Goal: Task Accomplishment & Management: Manage account settings

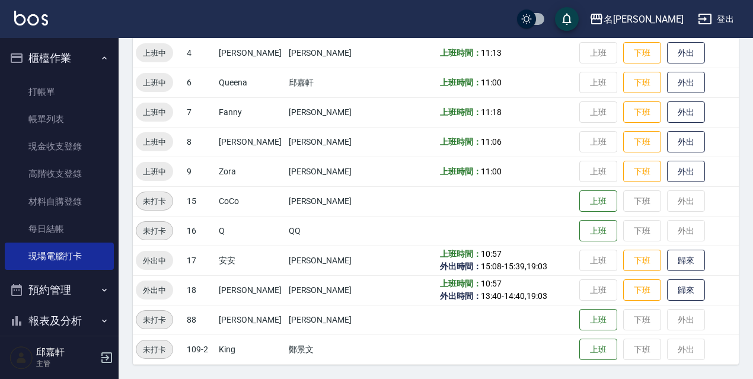
scroll to position [110, 0]
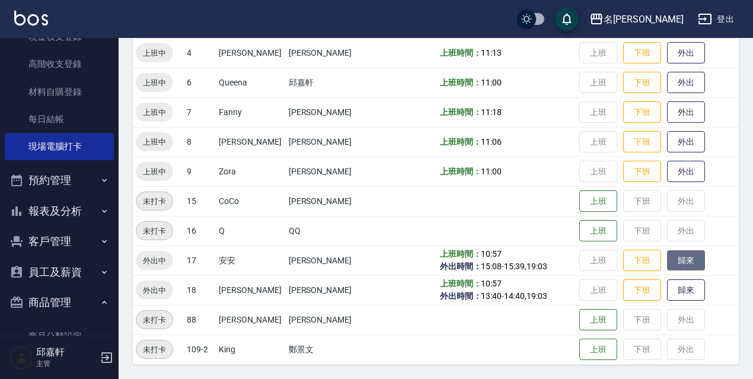
click at [667, 257] on button "歸來" at bounding box center [686, 260] width 38 height 21
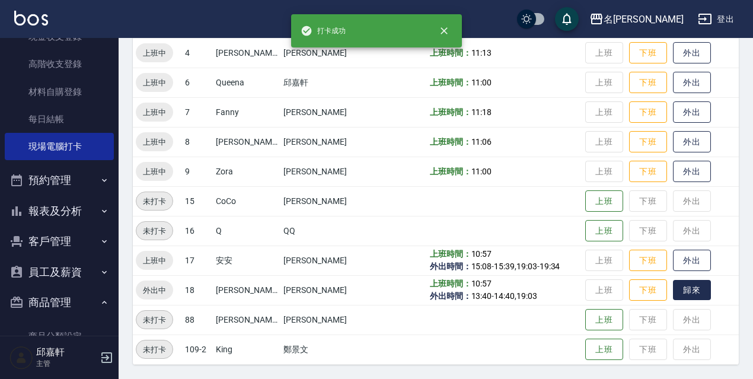
click at [686, 290] on button "歸來" at bounding box center [692, 290] width 38 height 21
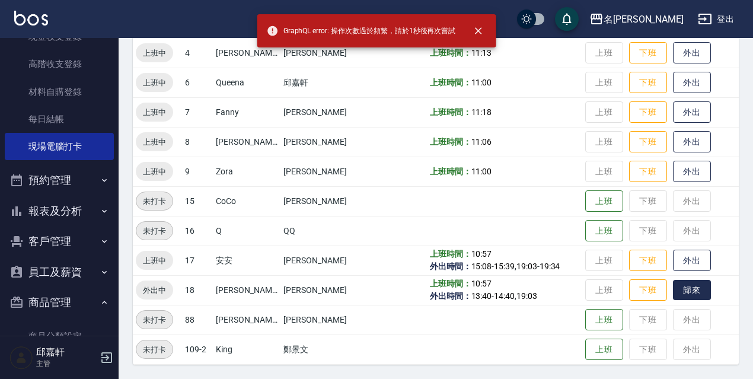
click at [686, 291] on button "歸來" at bounding box center [692, 290] width 38 height 21
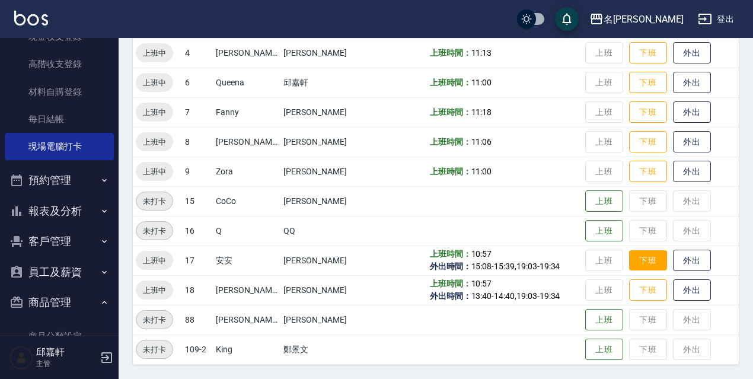
click at [634, 254] on button "下班" at bounding box center [648, 260] width 38 height 21
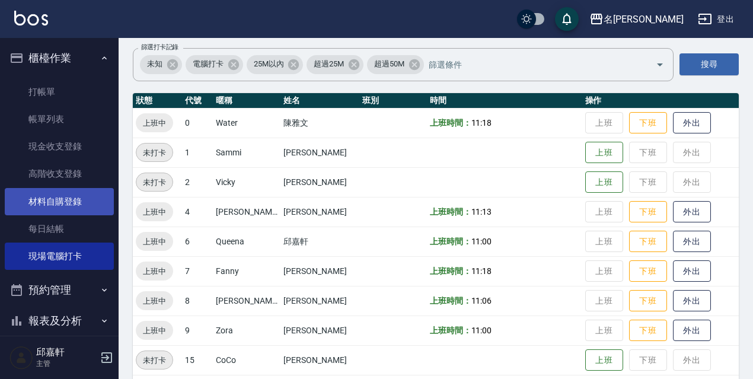
scroll to position [0, 0]
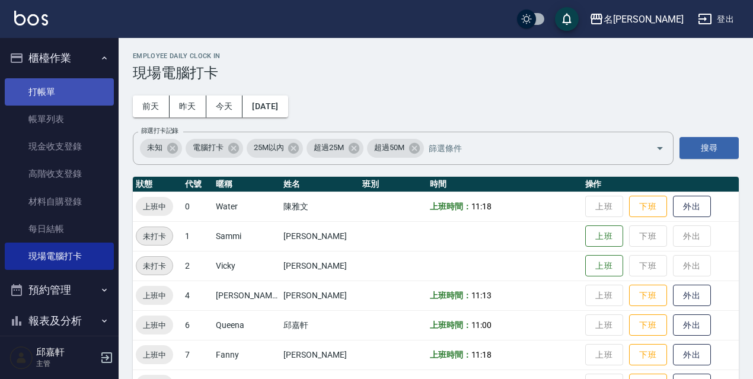
click at [67, 83] on link "打帳單" at bounding box center [59, 91] width 109 height 27
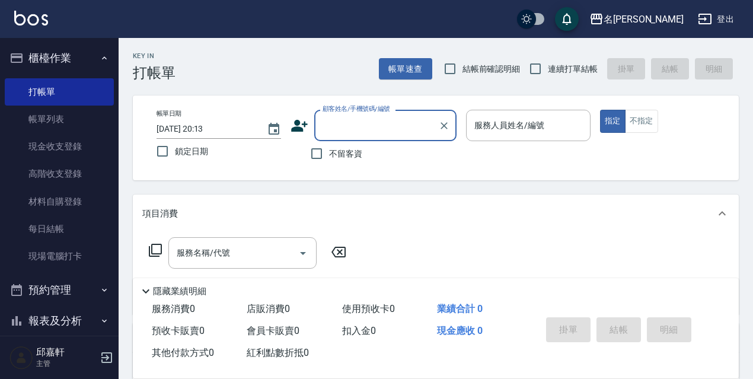
click at [204, 155] on span "鎖定日期" at bounding box center [191, 151] width 33 height 12
click at [175, 155] on input "鎖定日期" at bounding box center [162, 151] width 25 height 25
checkbox input "true"
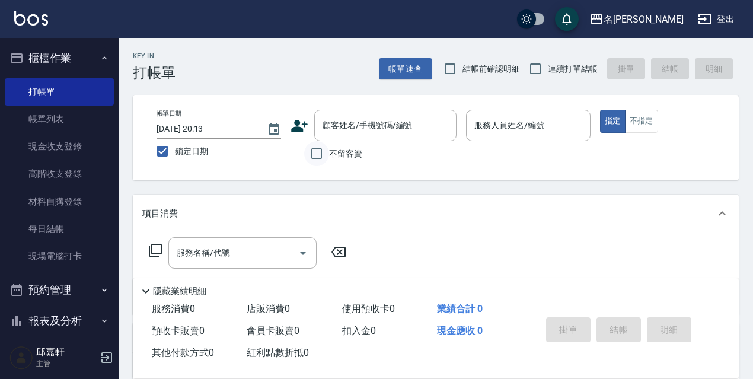
click at [320, 158] on input "不留客資" at bounding box center [316, 153] width 25 height 25
checkbox input "true"
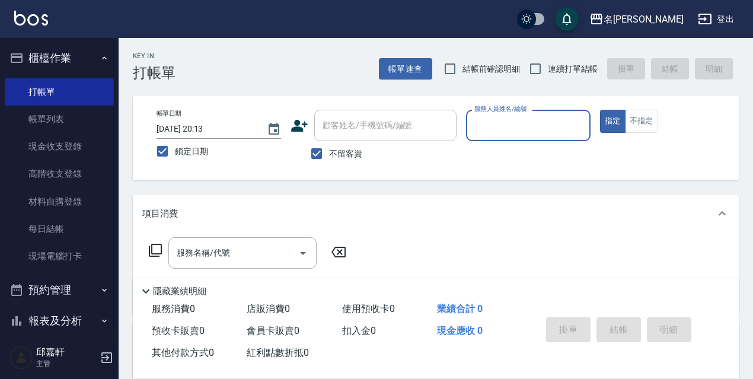
click at [562, 77] on label "連續打單結帳" at bounding box center [560, 68] width 75 height 25
click at [548, 77] on input "連續打單結帳" at bounding box center [535, 68] width 25 height 25
checkbox input "true"
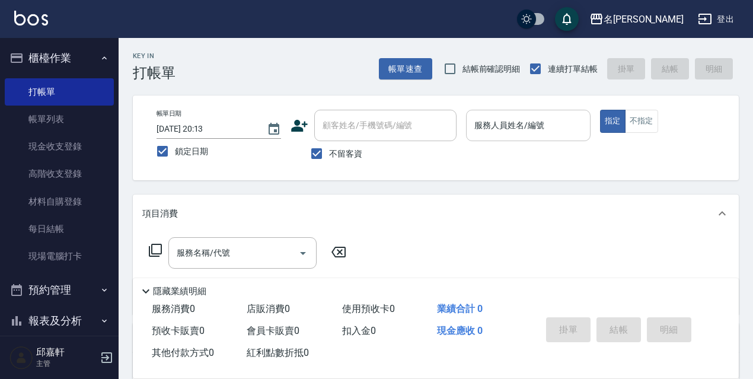
click at [512, 127] on input "服務人員姓名/編號" at bounding box center [528, 125] width 114 height 21
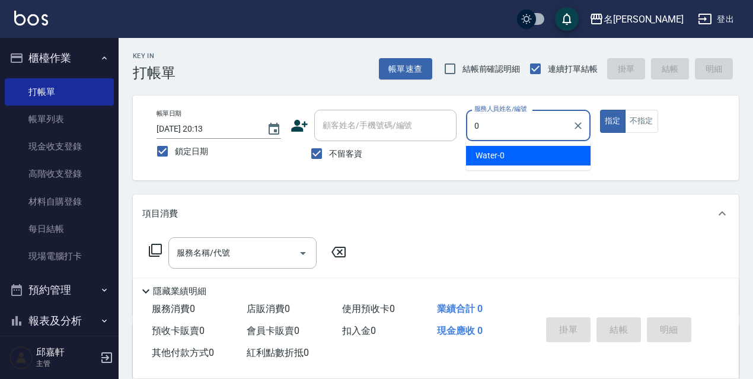
type input "Water-0"
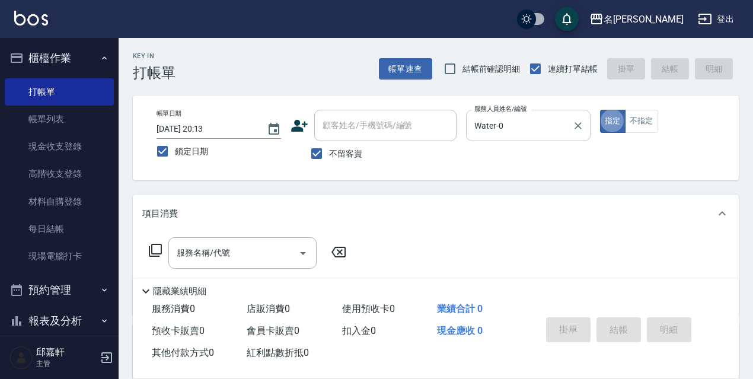
type button "true"
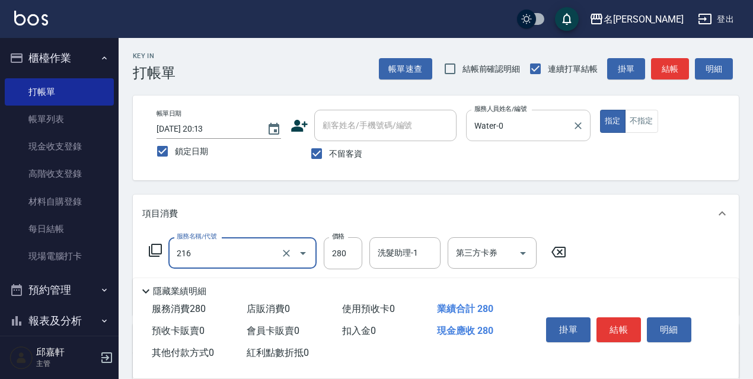
type input "洗髮卷<抵>280(216)"
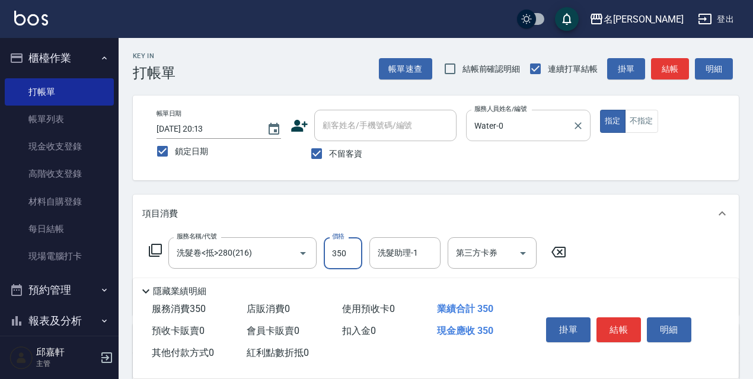
type input "350"
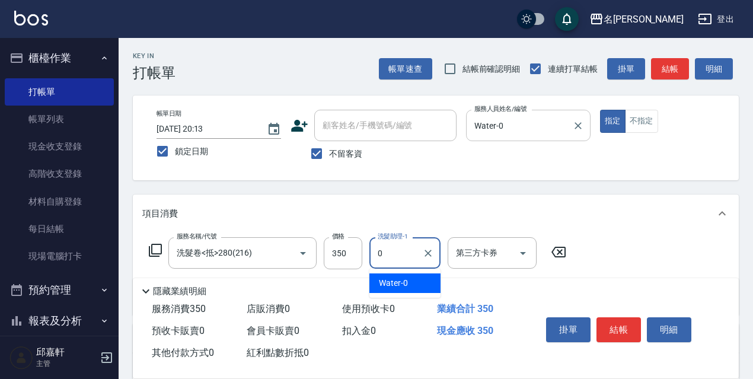
type input "Water-0"
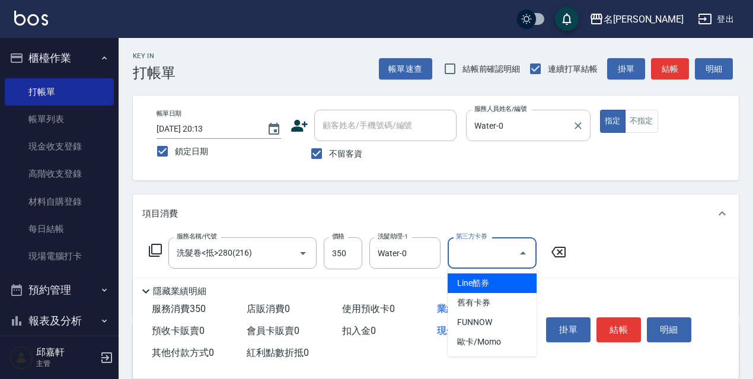
type input "舊有卡券"
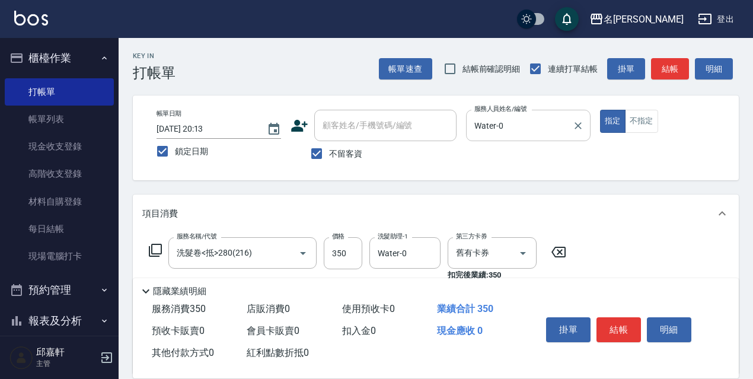
type input "保濕護髮(809)"
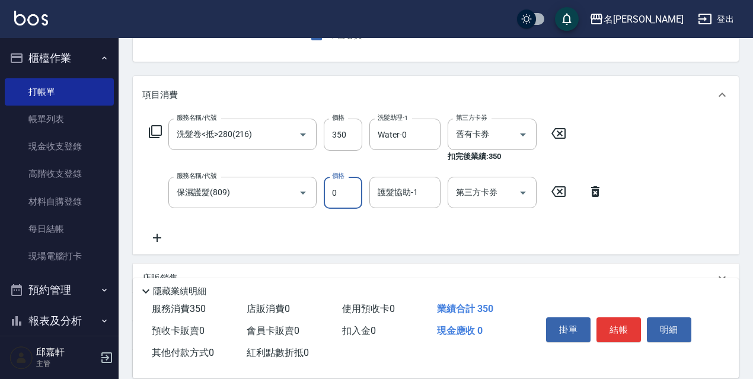
scroll to position [178, 0]
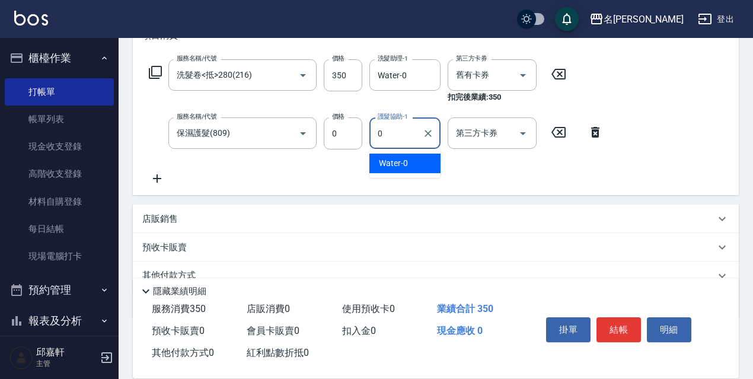
type input "Water-0"
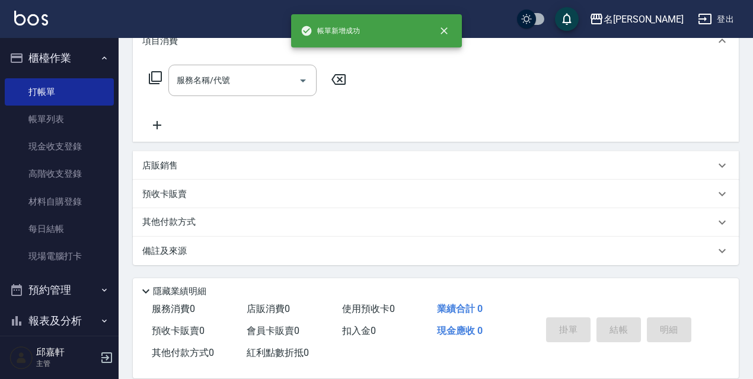
scroll to position [0, 0]
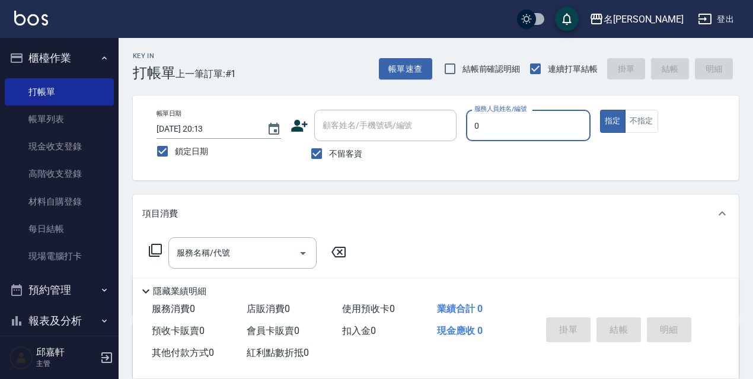
type input "Water-0"
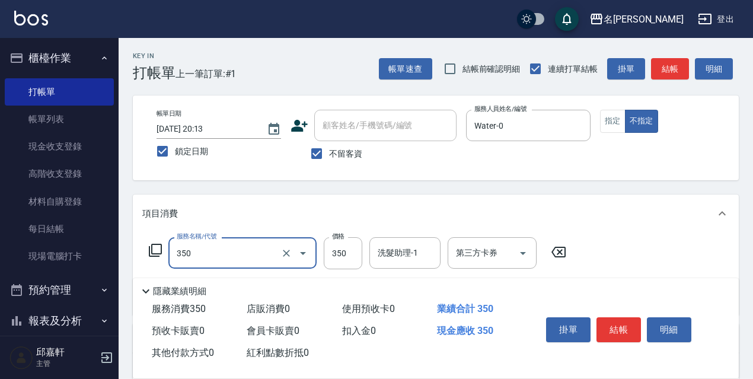
type input "洗髮350(350)"
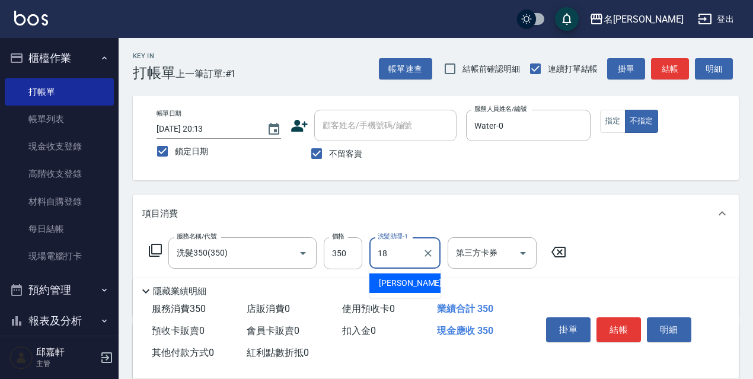
type input "[PERSON_NAME]-18"
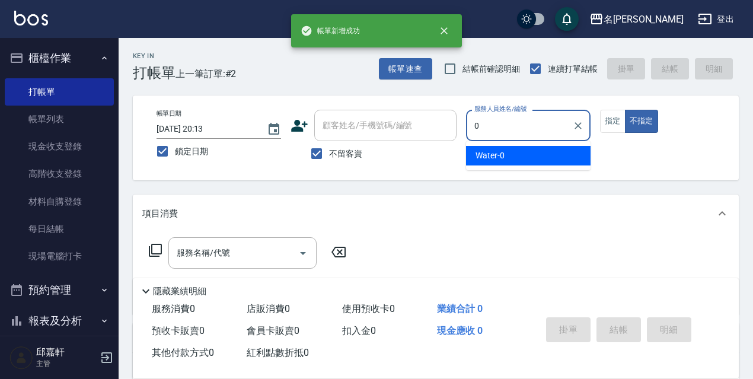
type input "Water-0"
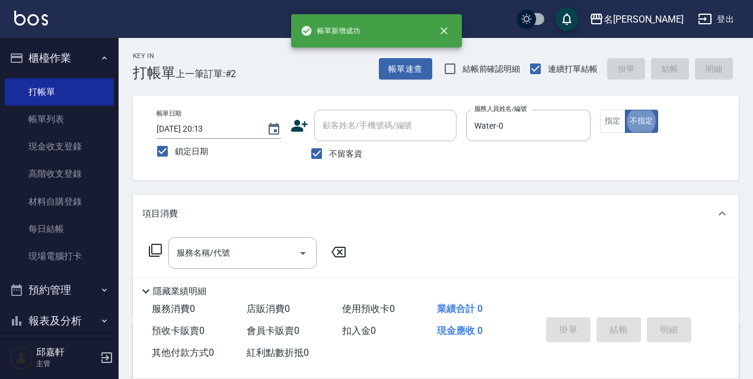
type button "false"
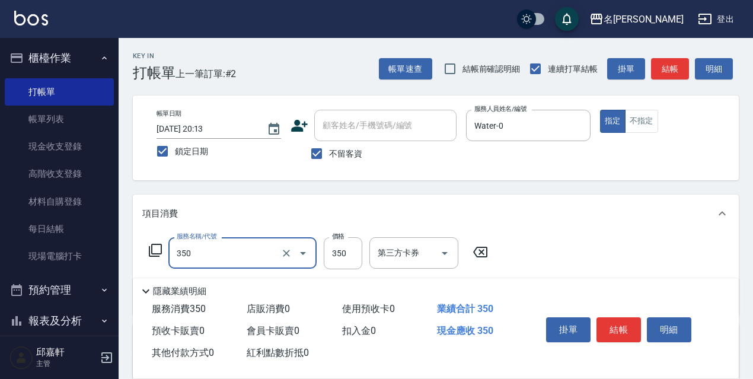
type input "洗髮350(350)"
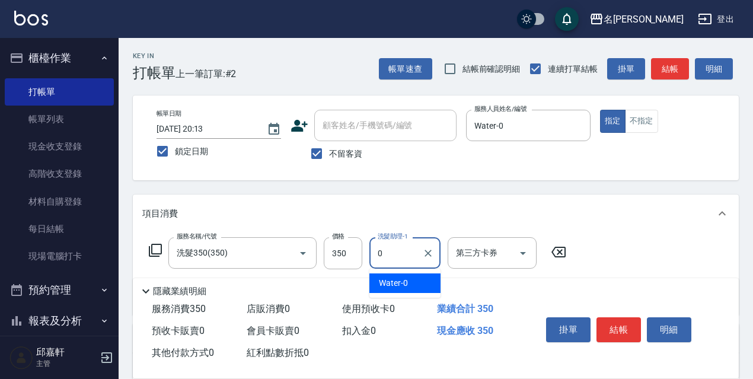
type input "Water-0"
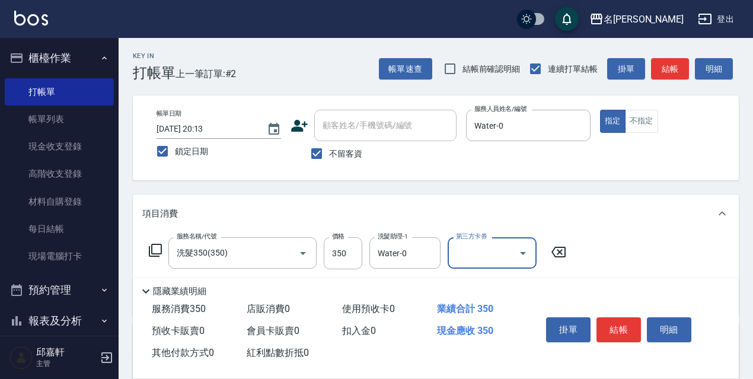
scroll to position [59, 0]
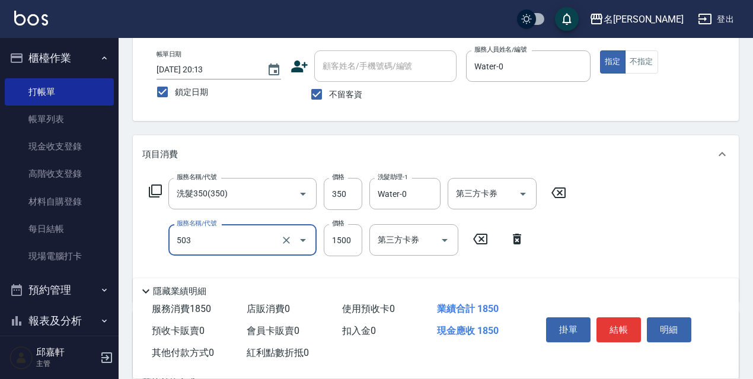
type input "染髮(1500)(503)"
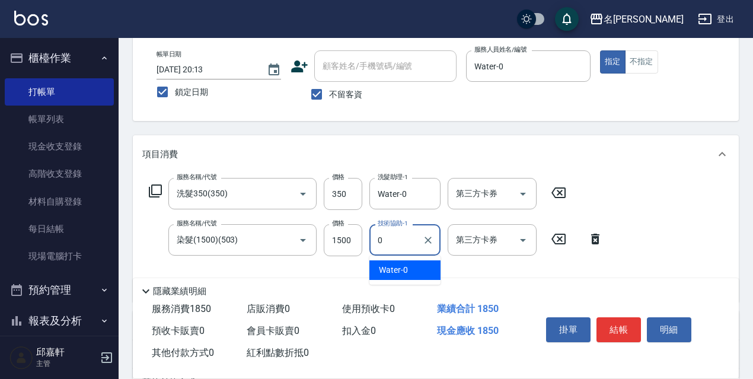
type input "Water-0"
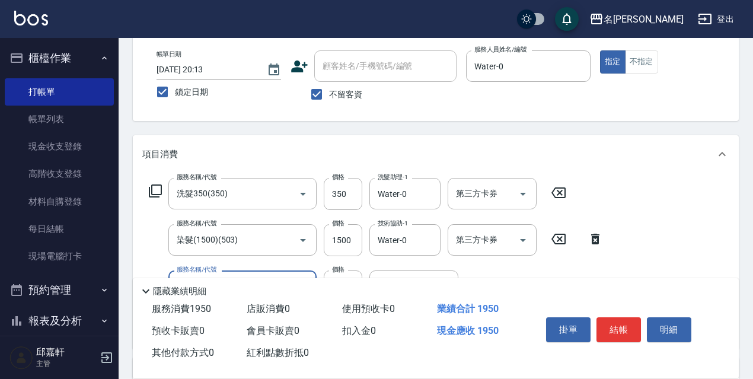
type input "電棒/夾直(803)"
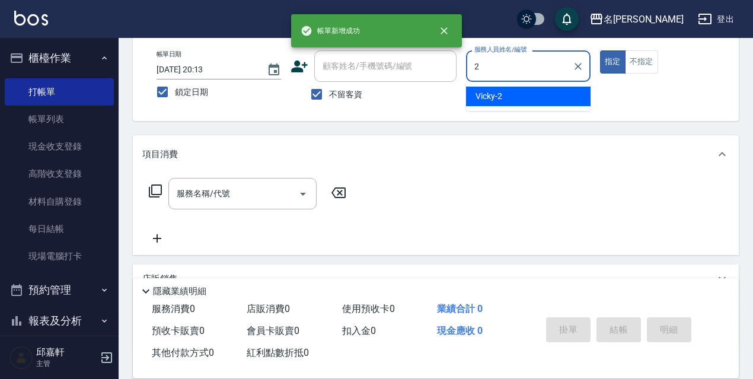
type input "Vicky-2"
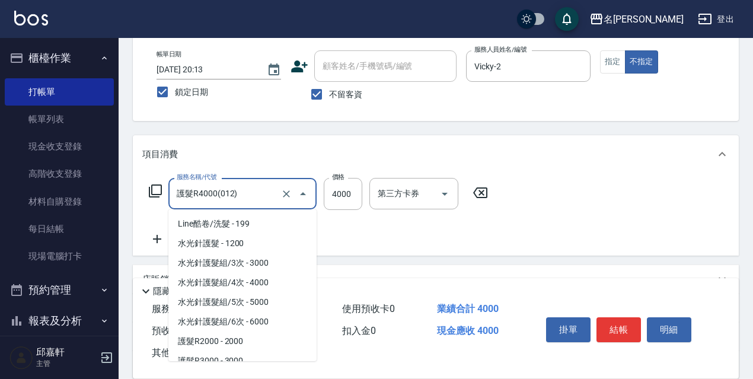
click at [194, 184] on input "護髮R4000(012)" at bounding box center [226, 193] width 104 height 21
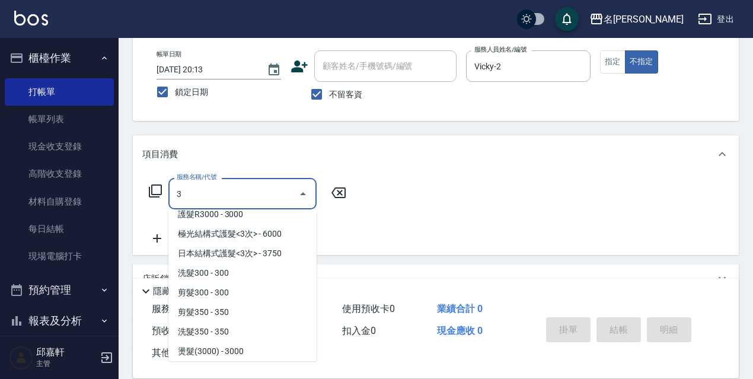
scroll to position [0, 0]
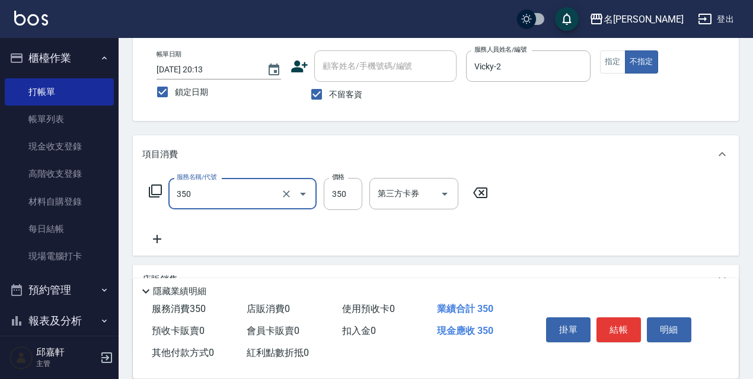
type input "洗髮350(350)"
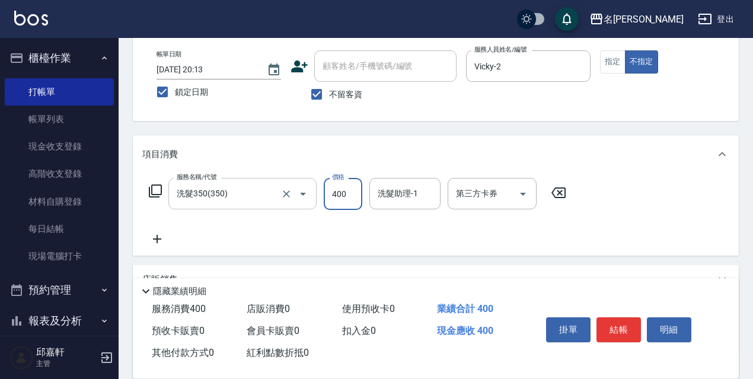
type input "400"
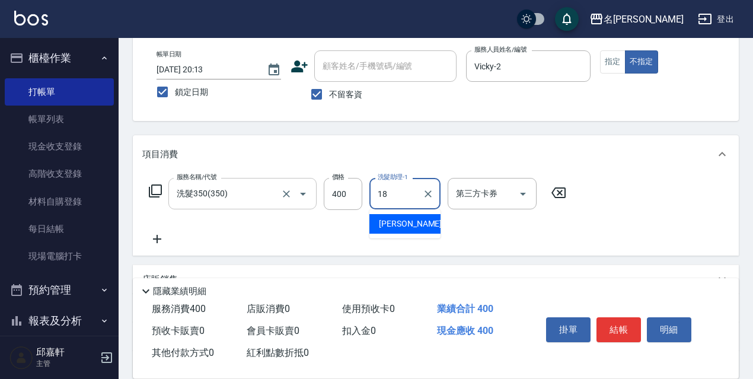
type input "[PERSON_NAME]-18"
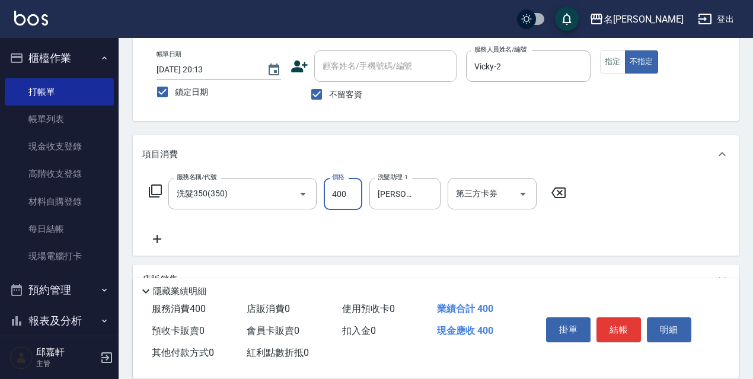
click at [343, 202] on input "400" at bounding box center [343, 194] width 39 height 32
type input "380"
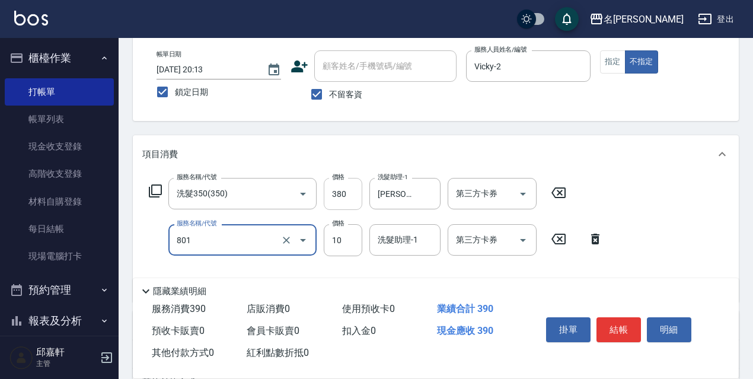
type input "潤絲精(801)"
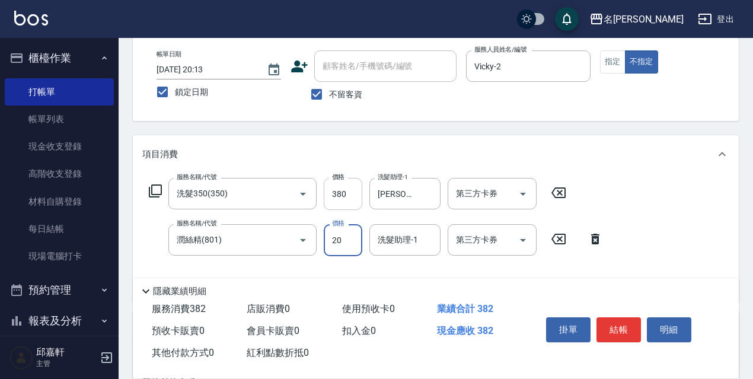
type input "20"
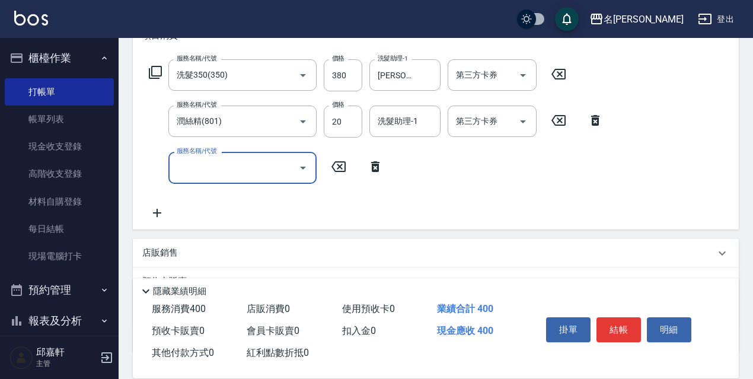
scroll to position [266, 0]
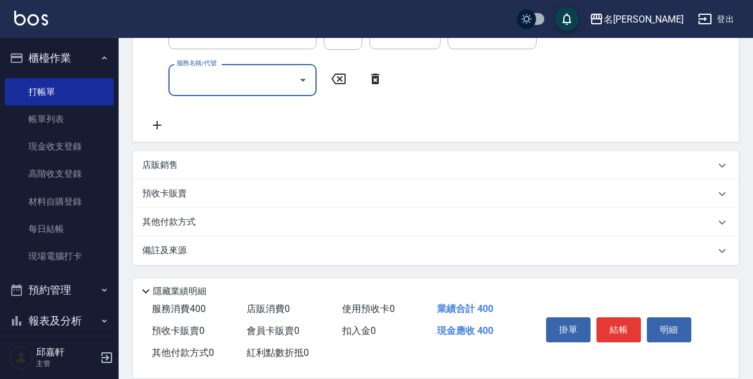
click at [293, 162] on div "店販銷售" at bounding box center [428, 165] width 573 height 12
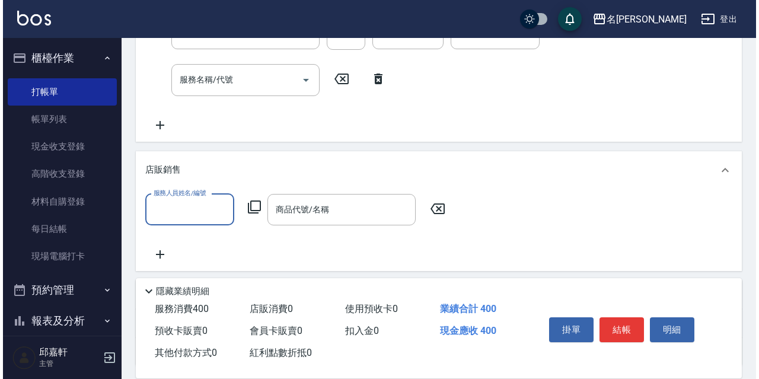
scroll to position [0, 0]
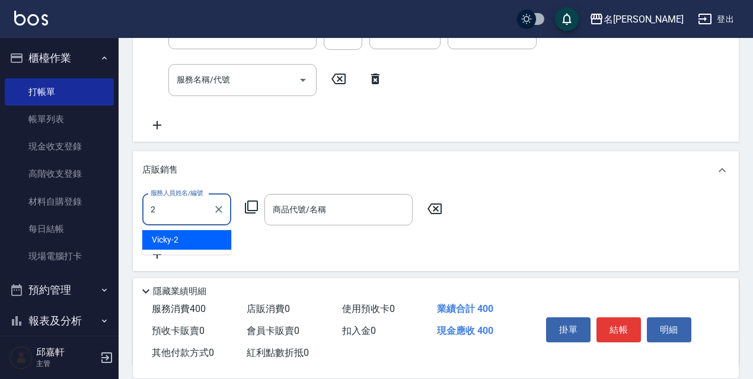
type input "Vicky-2"
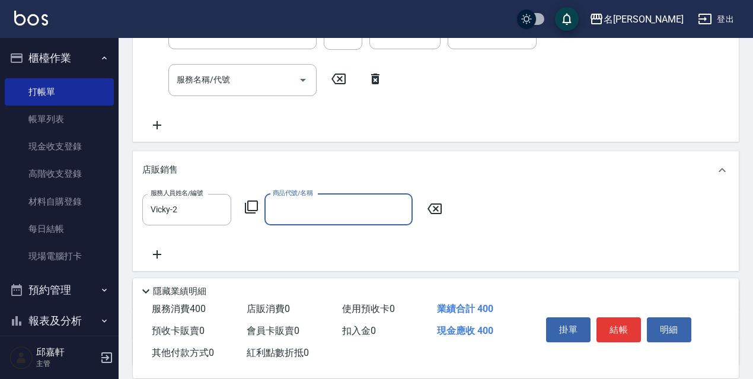
click at [253, 202] on icon at bounding box center [251, 207] width 14 height 14
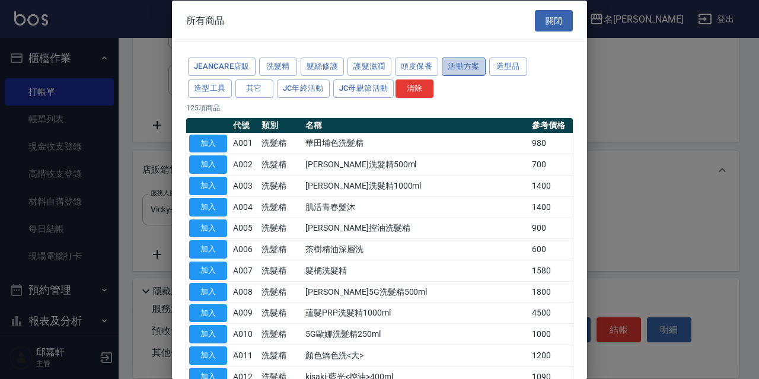
click at [450, 63] on button "活動方案" at bounding box center [464, 66] width 44 height 18
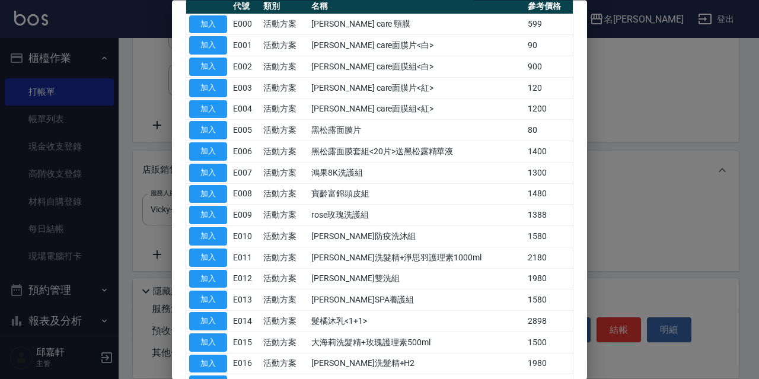
scroll to position [59, 0]
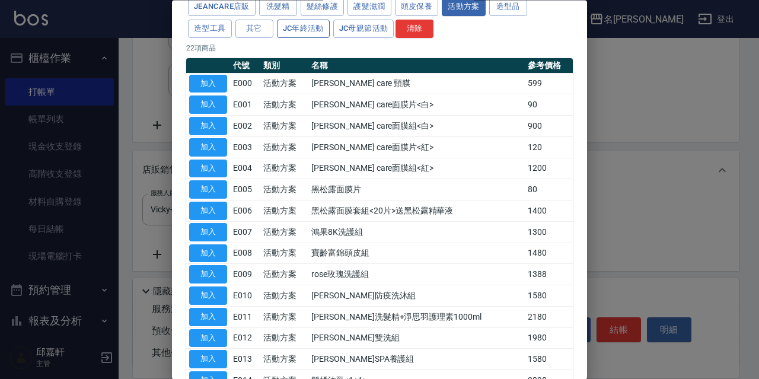
click at [316, 34] on button "JC年終活動" at bounding box center [303, 29] width 53 height 18
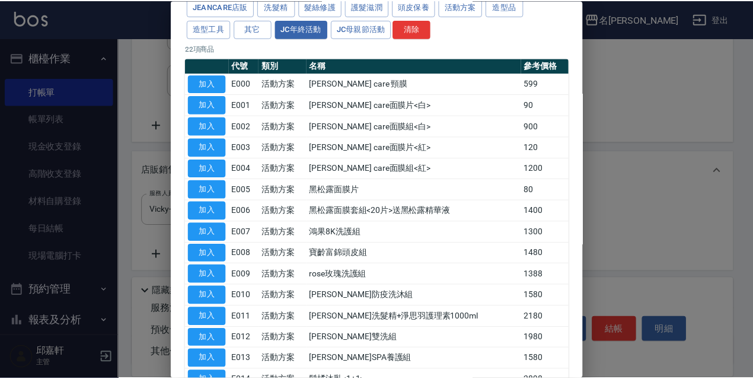
scroll to position [10, 0]
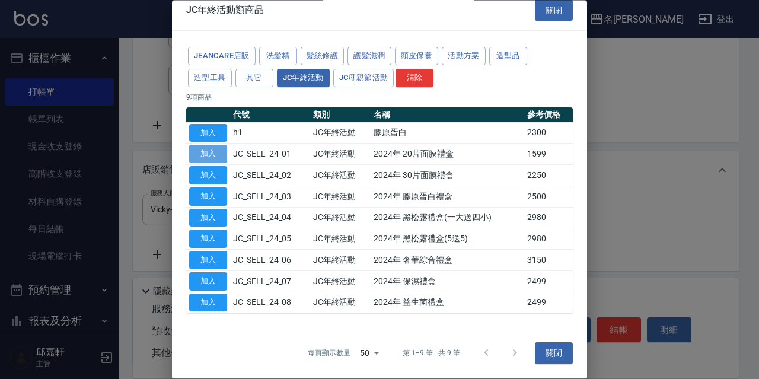
click at [218, 152] on button "加入" at bounding box center [208, 154] width 38 height 18
type input "2024年 20片面膜禮盒"
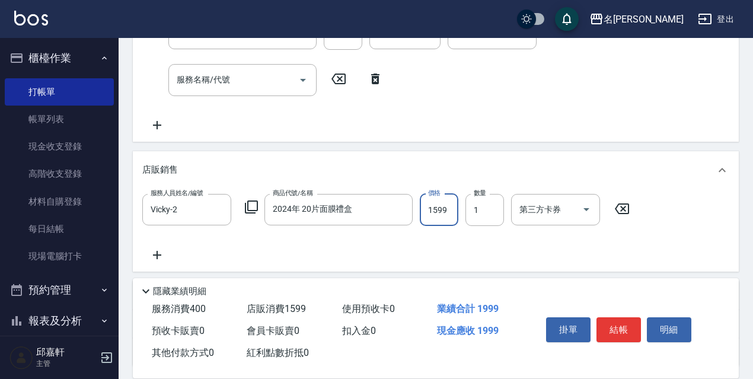
click at [439, 202] on input "1599" at bounding box center [439, 210] width 39 height 32
type input "1600"
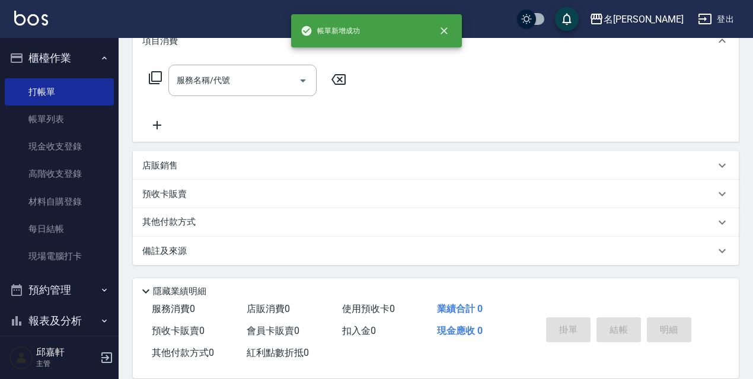
scroll to position [0, 0]
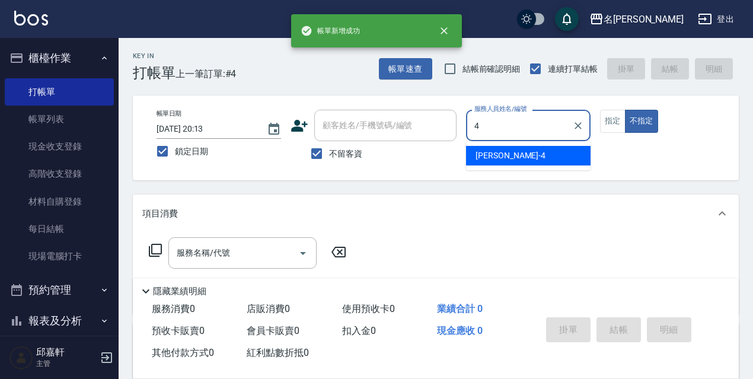
type input "[PERSON_NAME]-4"
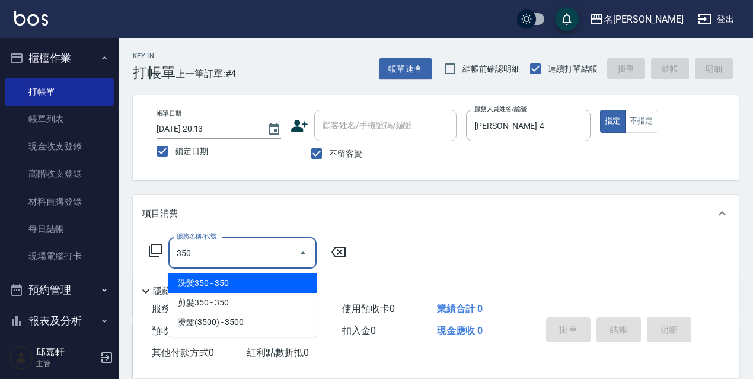
type input "洗髮350(350)"
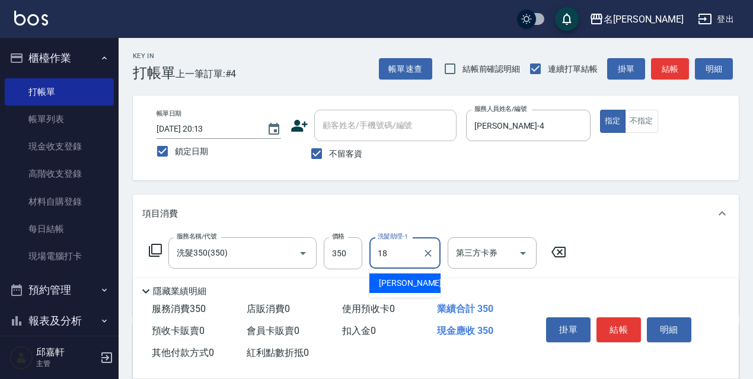
type input "[PERSON_NAME]-18"
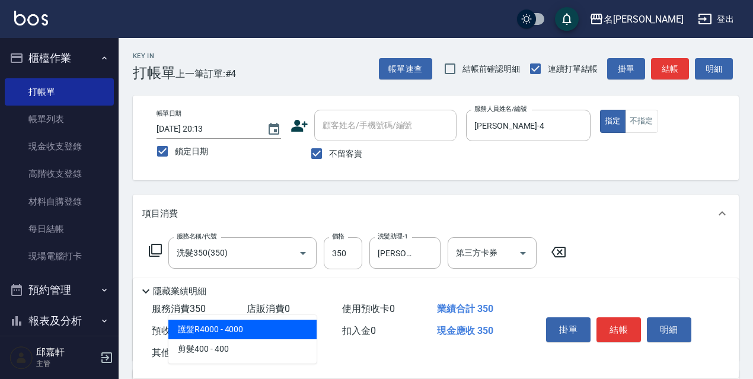
type input "4"
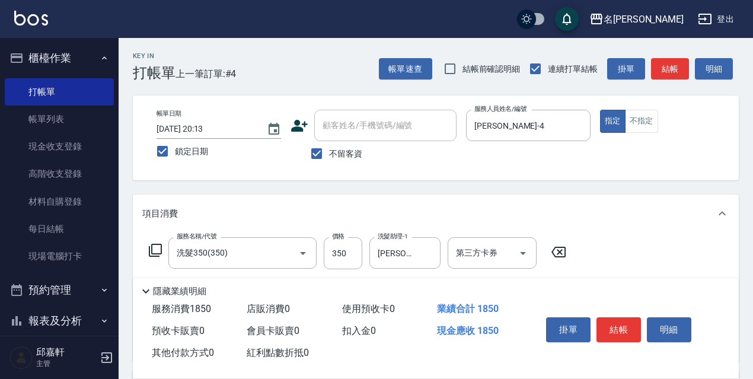
type input "染髮(1500)(503)"
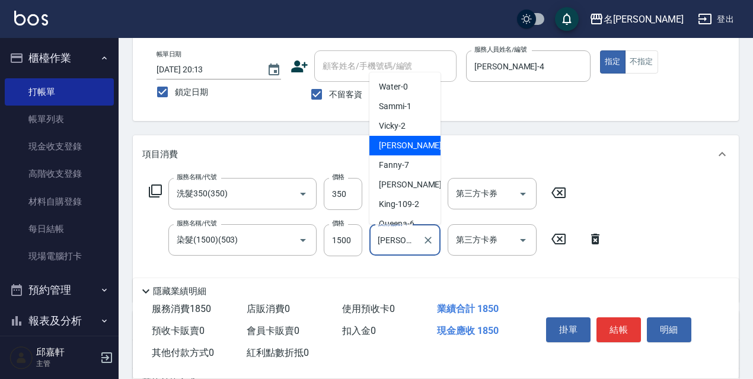
click at [412, 235] on input "[PERSON_NAME]-4" at bounding box center [396, 239] width 43 height 21
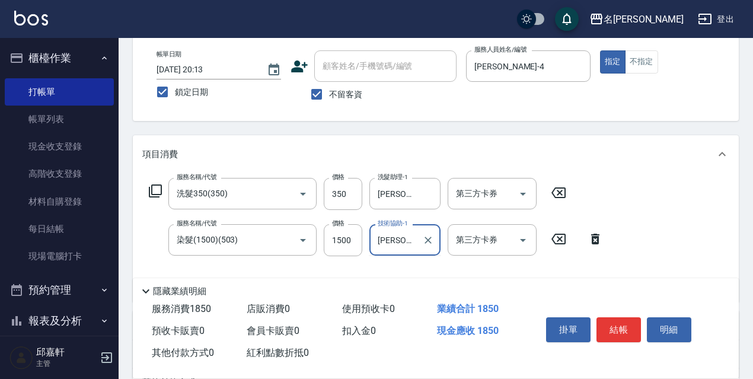
type input "小"
type input "[PERSON_NAME]-18"
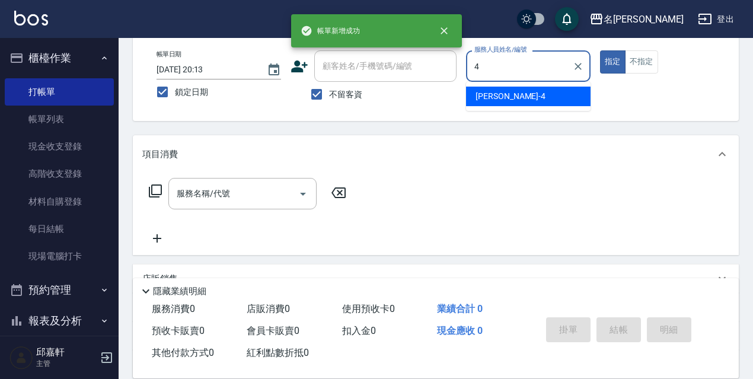
type input "[PERSON_NAME]-4"
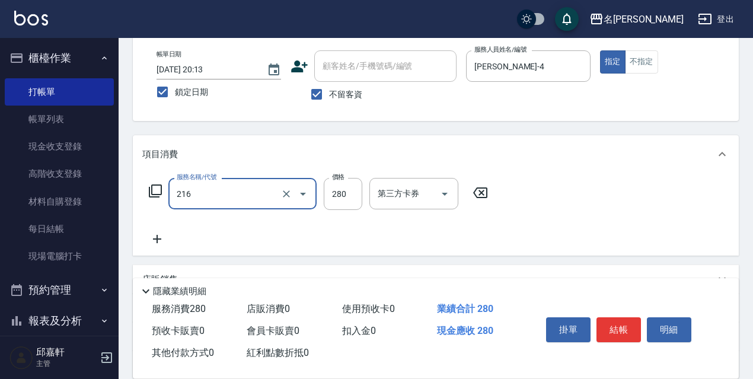
type input "洗髮卷<抵>280(216)"
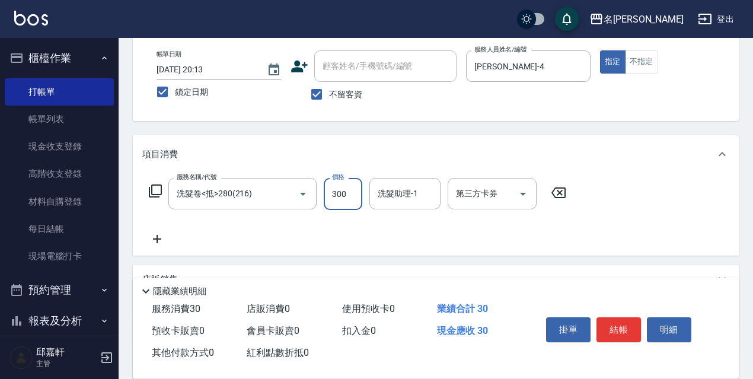
type input "300"
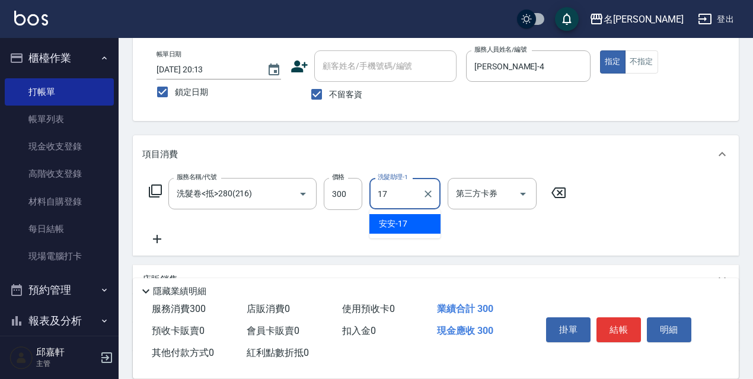
type input "安安-17"
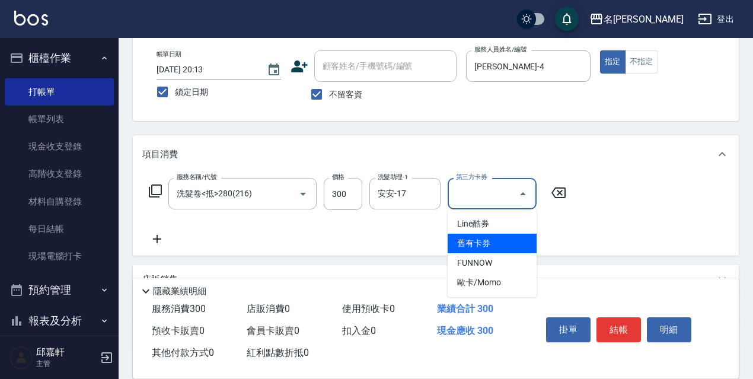
type input "舊有卡券"
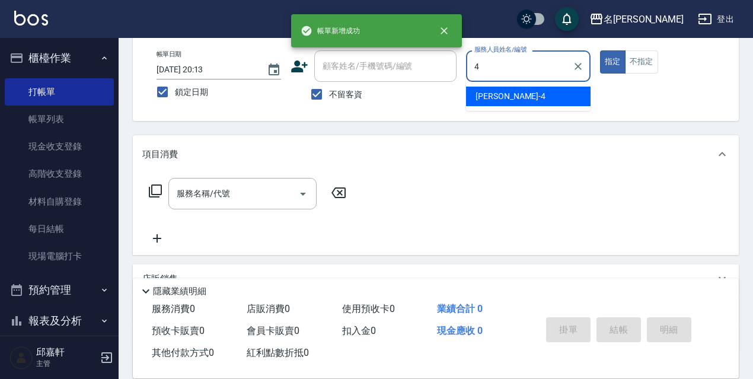
type input "[PERSON_NAME]-4"
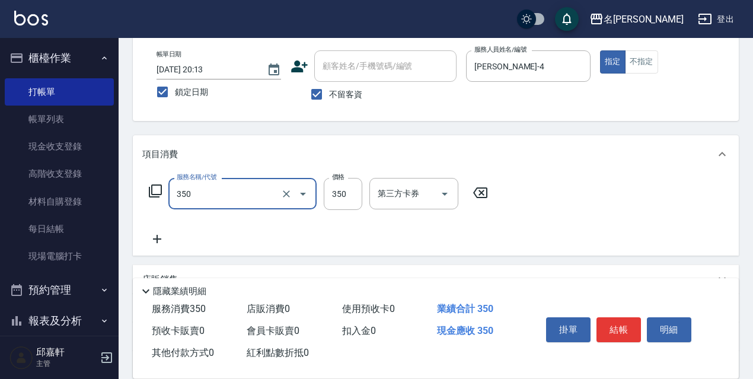
type input "洗髮350(350)"
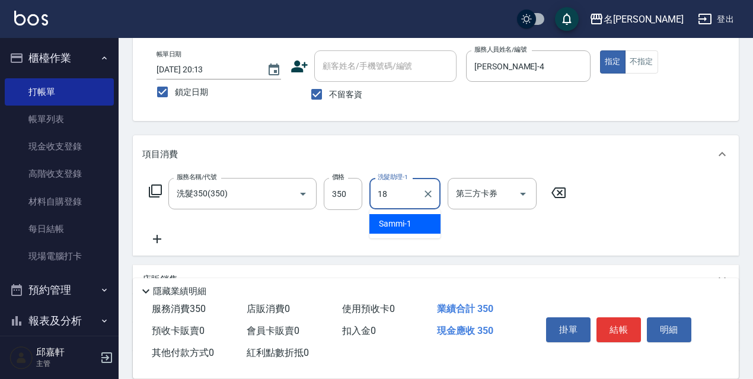
type input "[PERSON_NAME]-18"
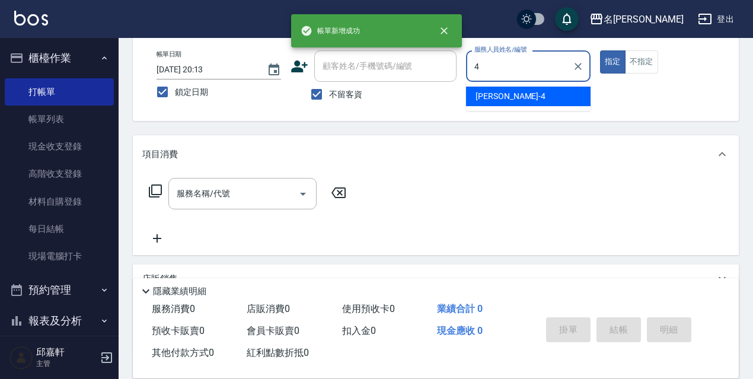
type input "[PERSON_NAME]-4"
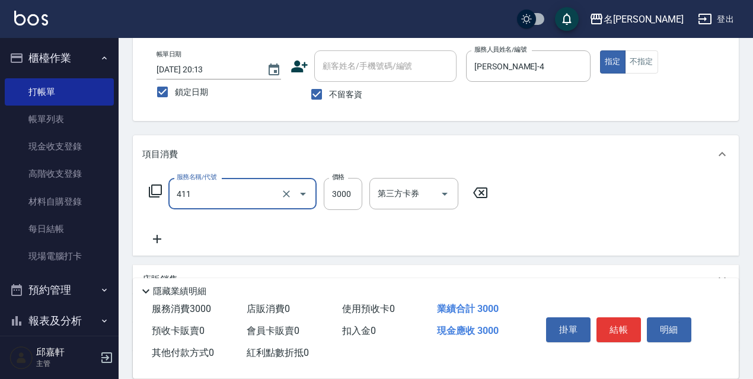
type input "阿速卡燙髮(411)"
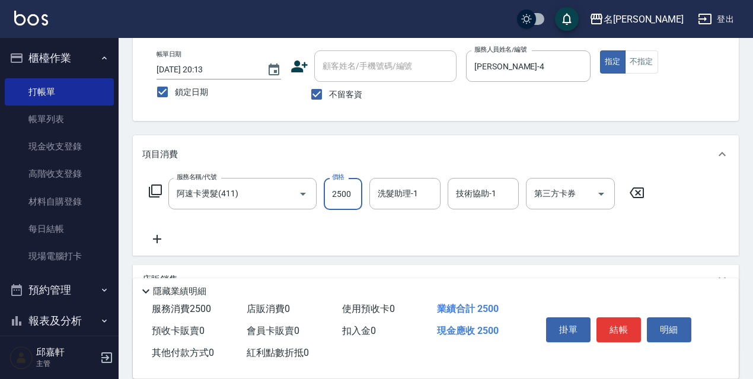
type input "2500"
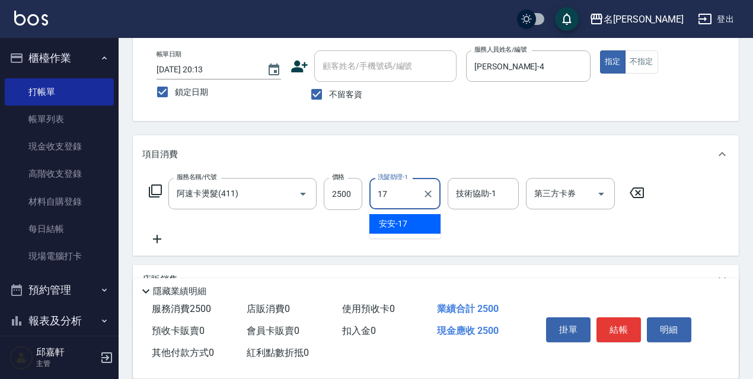
type input "安安-17"
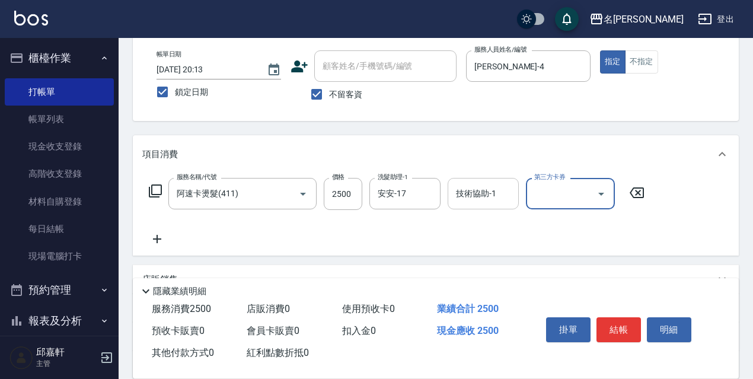
click at [485, 198] on input "技術協助-1" at bounding box center [483, 193] width 60 height 21
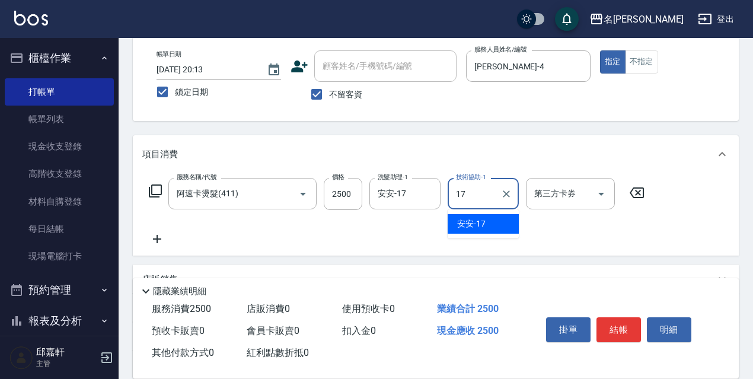
type input "安安-17"
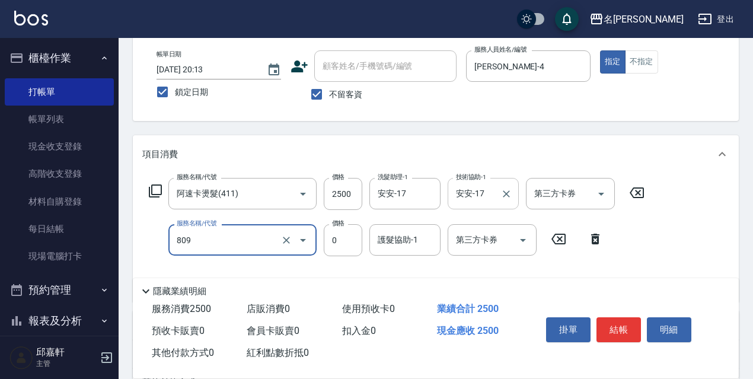
type input "保濕護髮(809)"
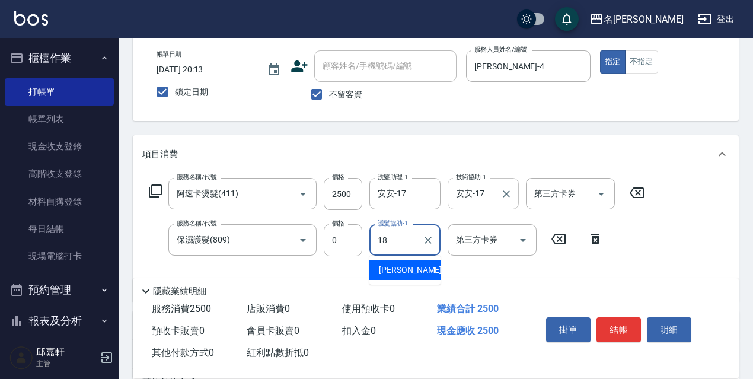
type input "[PERSON_NAME]-18"
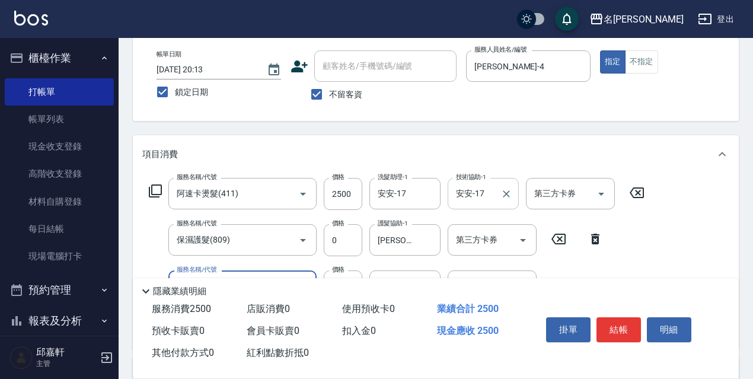
type input "結構式護髮/技術輔助(810)"
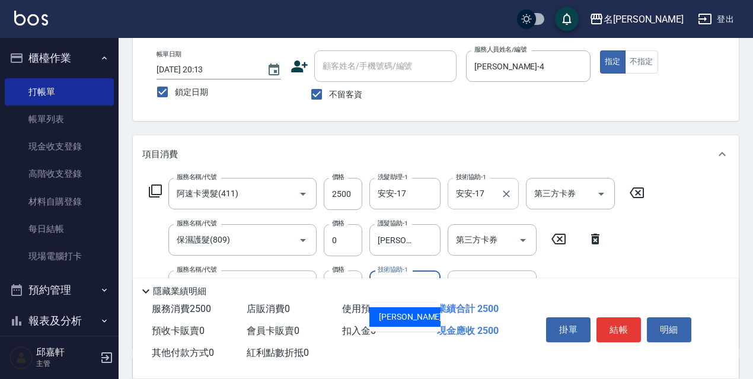
type input "[PERSON_NAME]-18"
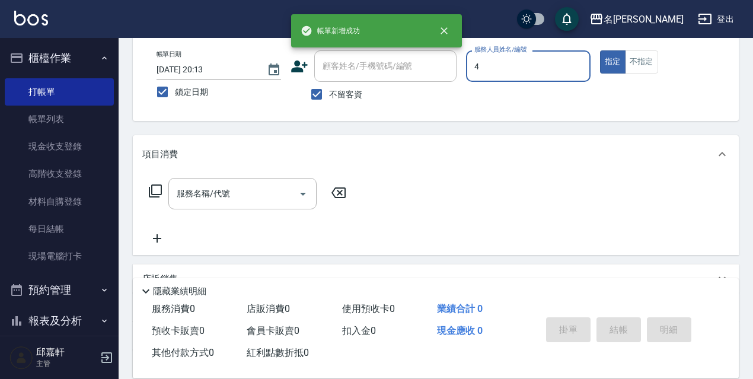
type input "[PERSON_NAME]-4"
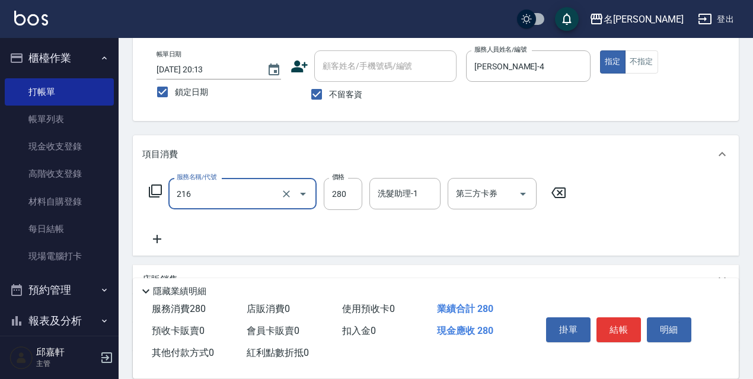
type input "洗髮卷<抵>280(216)"
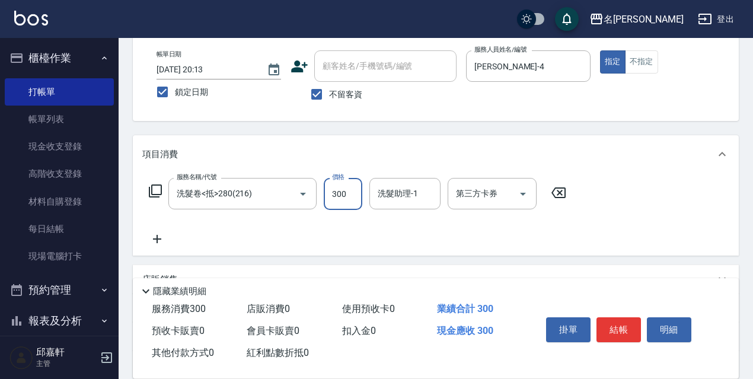
type input "300"
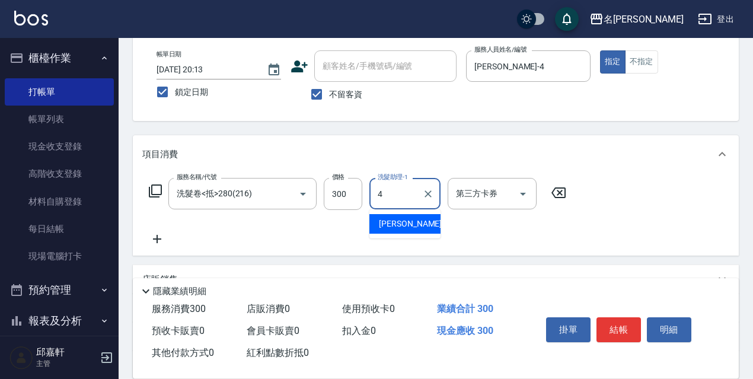
type input "[PERSON_NAME]-4"
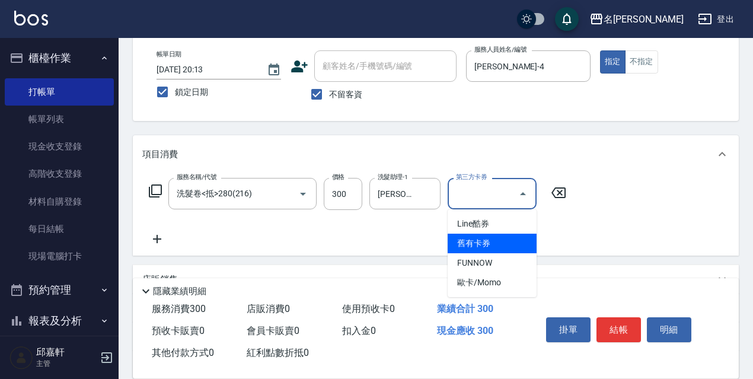
type input "舊有卡券"
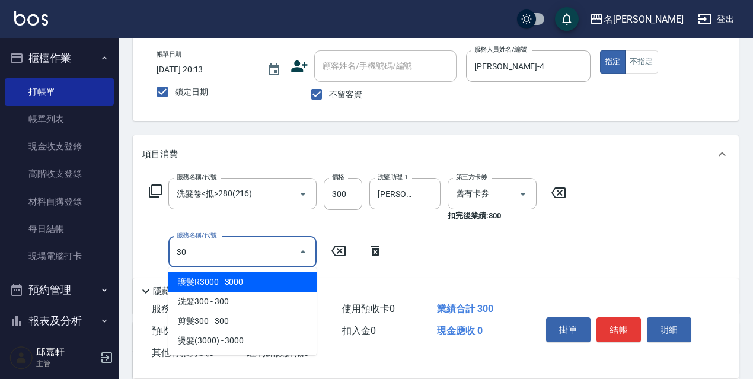
type input "3"
type input "4"
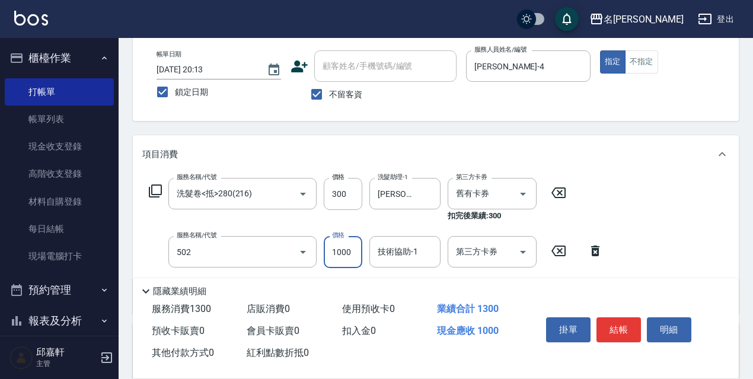
type input "染髮(1000)(502)"
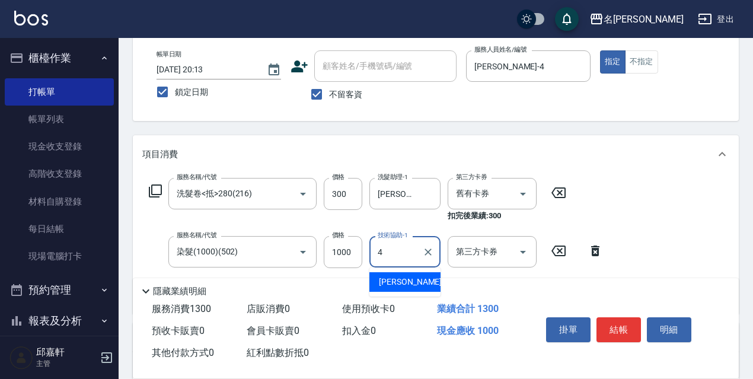
type input "[PERSON_NAME]-4"
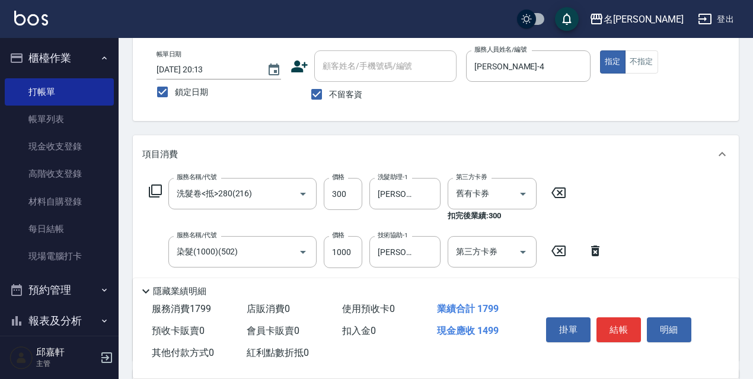
type input "頭皮隔離(700)"
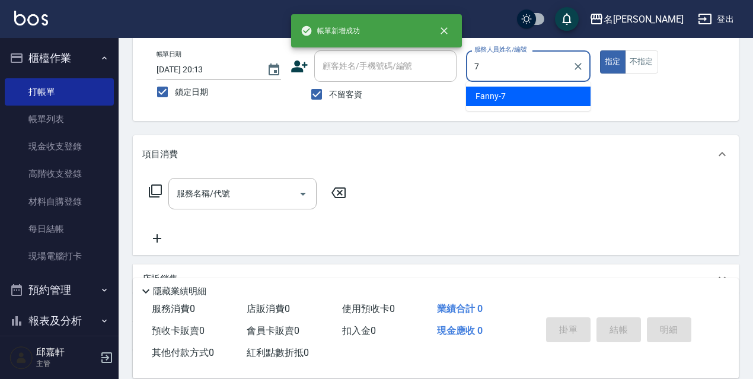
type input "Fanny-7"
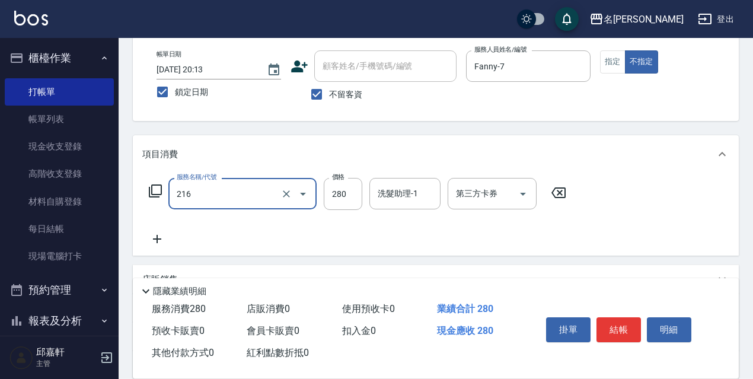
type input "洗髮卷<抵>280(216)"
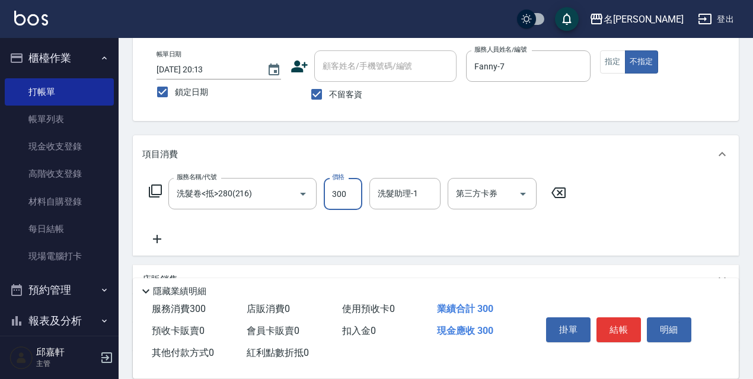
type input "300"
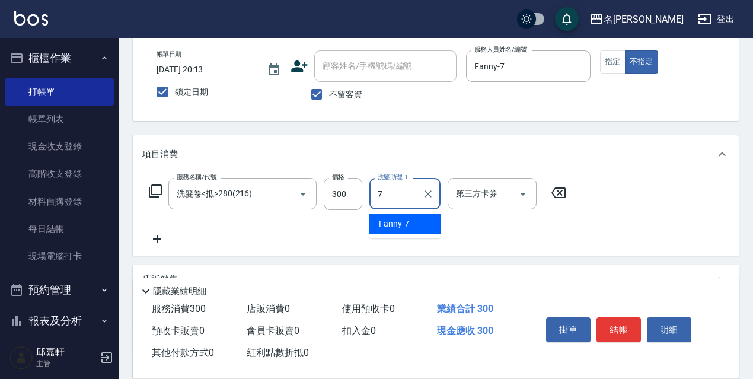
type input "Fanny-7"
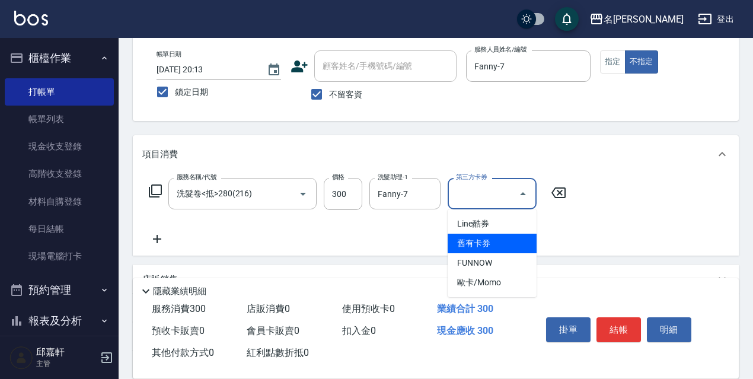
type input "舊有卡券"
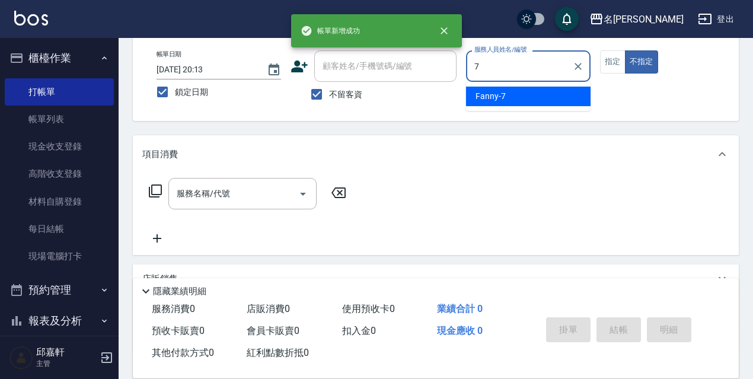
type input "Fanny-7"
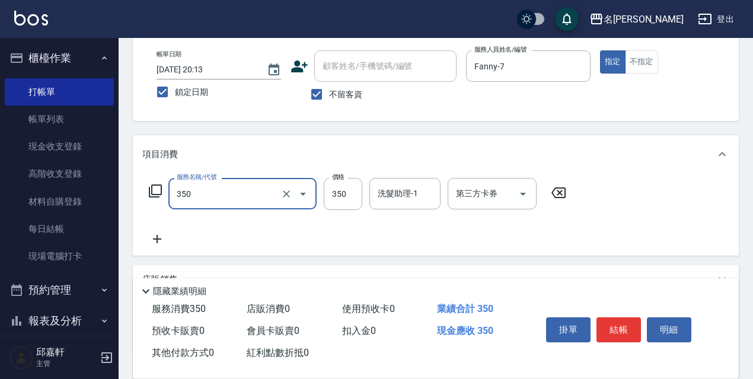
type input "洗髮350(350)"
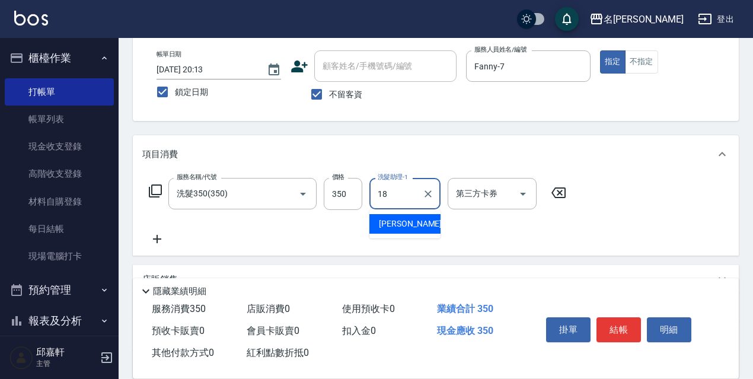
type input "[PERSON_NAME]-18"
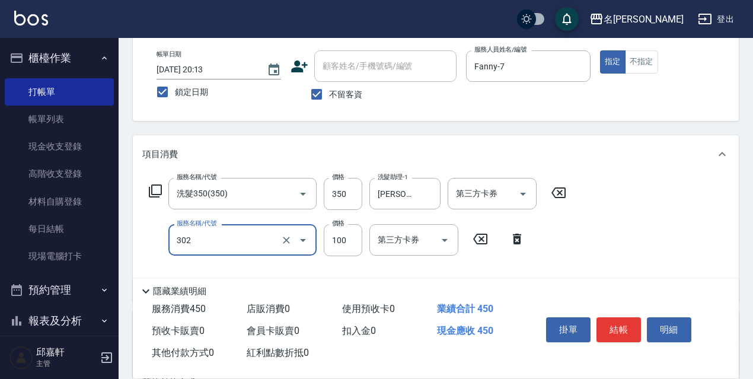
type input "剪髮<瀏海>(302)"
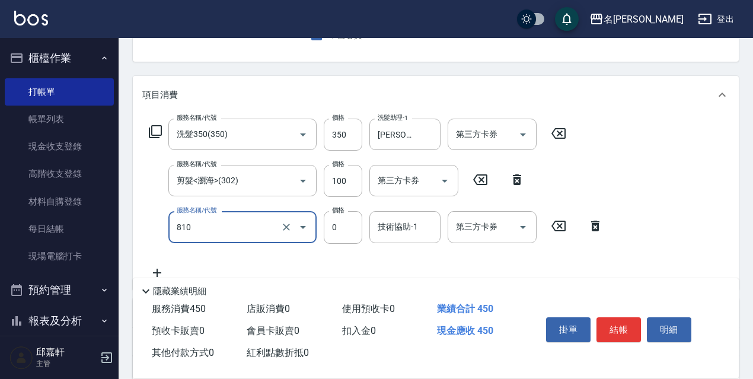
scroll to position [178, 0]
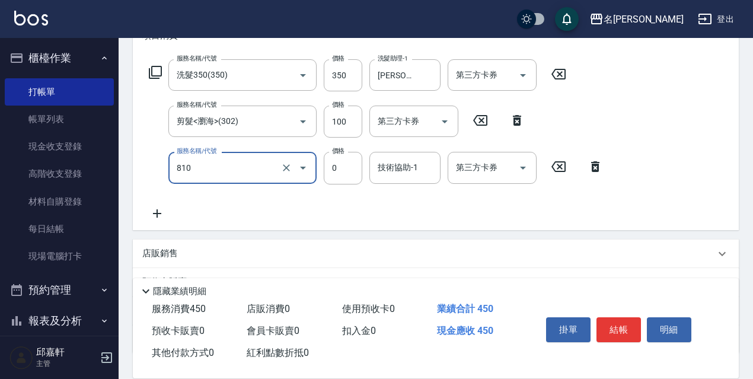
type input "結構式護髮/技術輔助(810)"
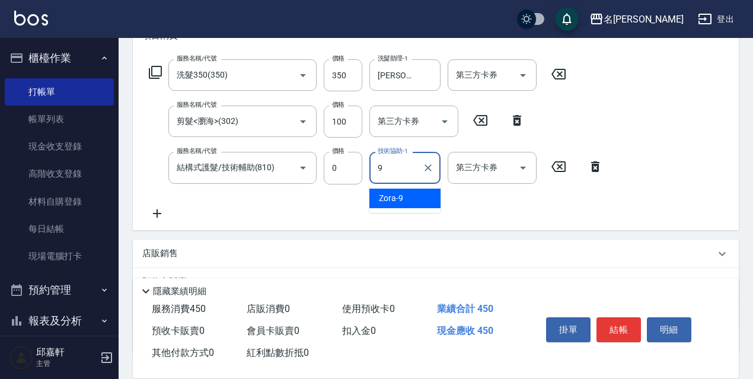
type input "Zora-9"
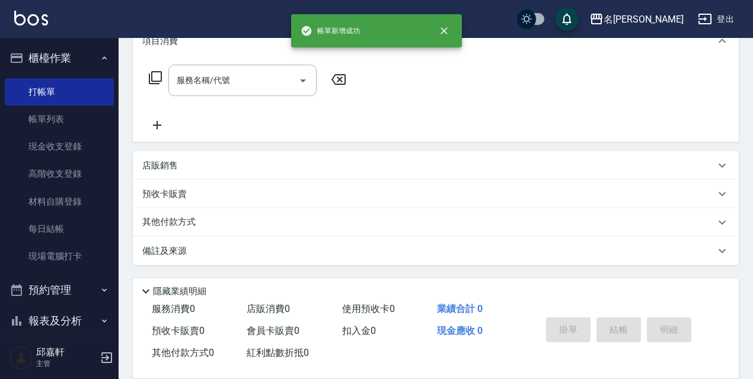
scroll to position [0, 0]
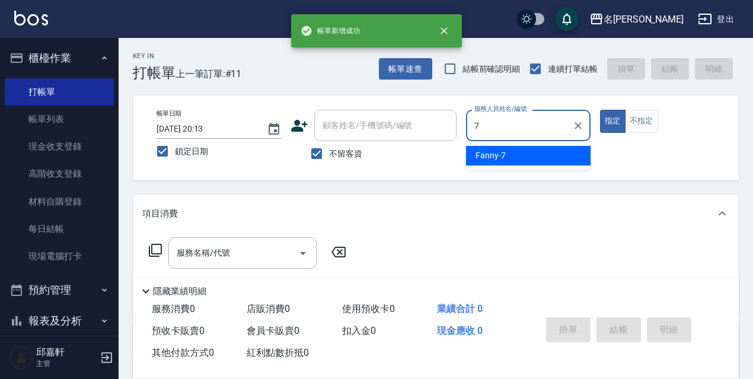
type input "Fanny-7"
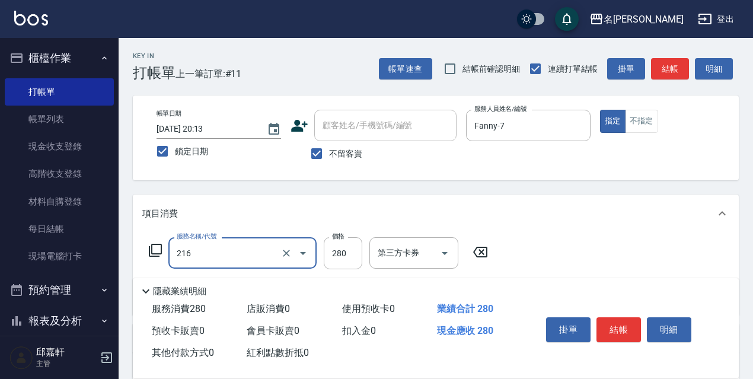
type input "洗髮卷<抵>280(216)"
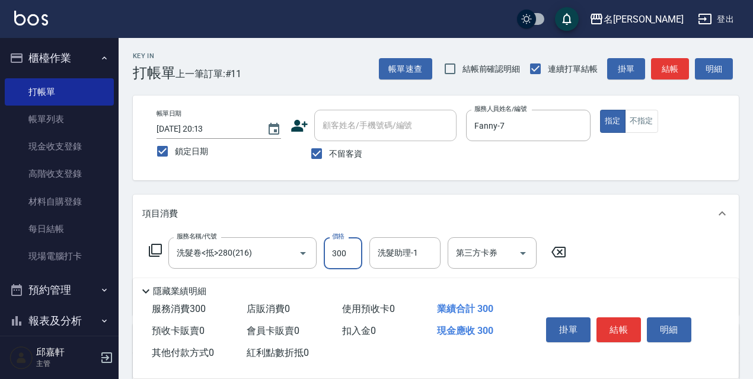
type input "300"
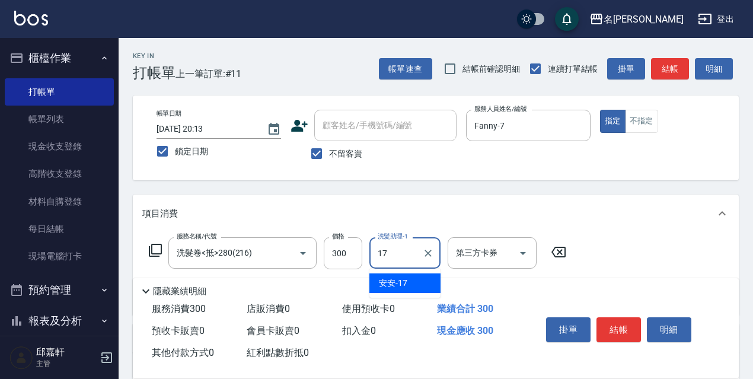
type input "安安-17"
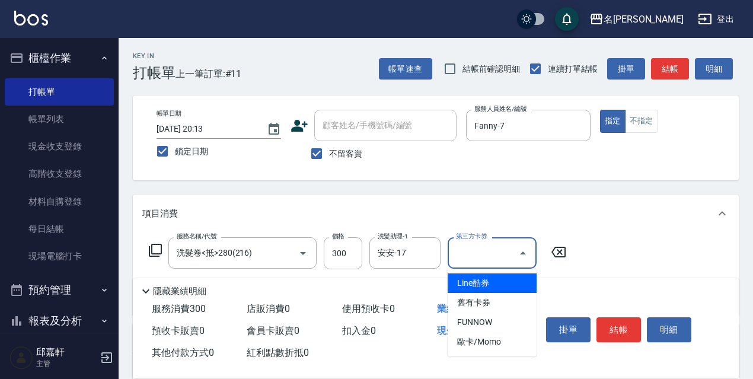
type input "舊有卡券"
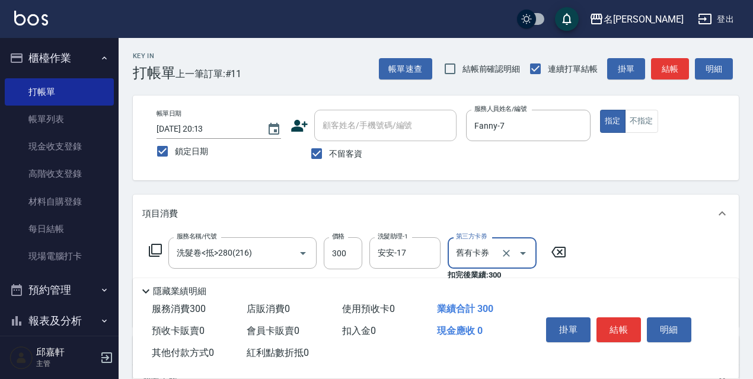
scroll to position [59, 0]
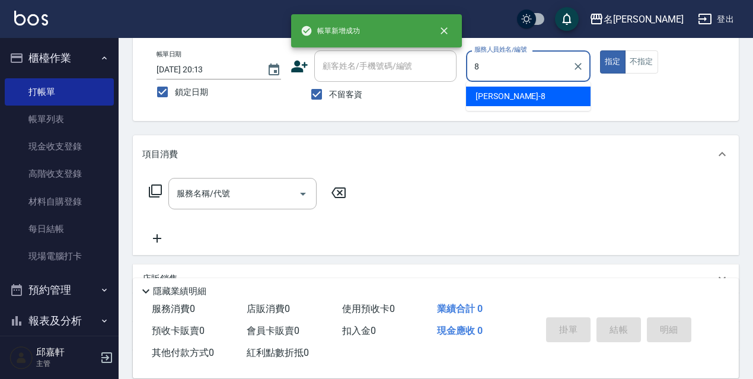
type input "Cindy-8"
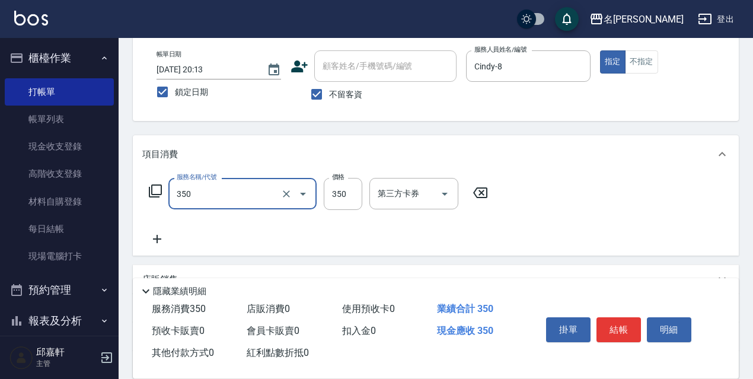
type input "洗髮350(350)"
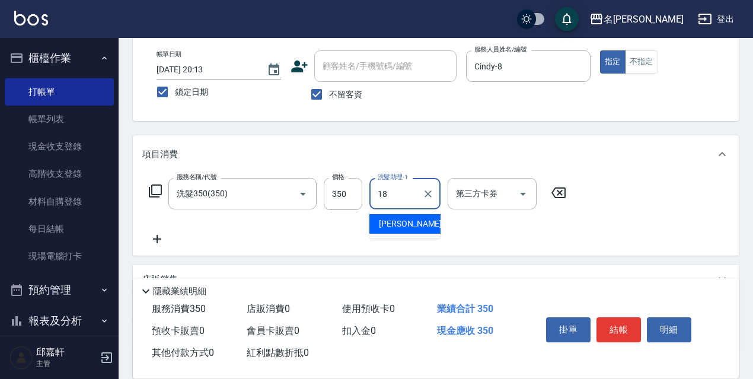
type input "[PERSON_NAME]-18"
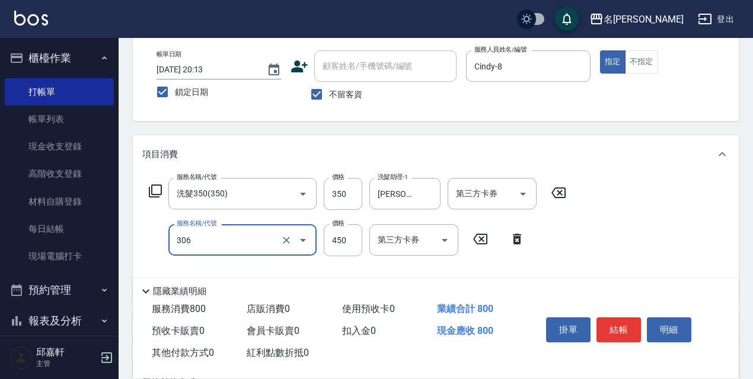
type input "剪髮450(306)"
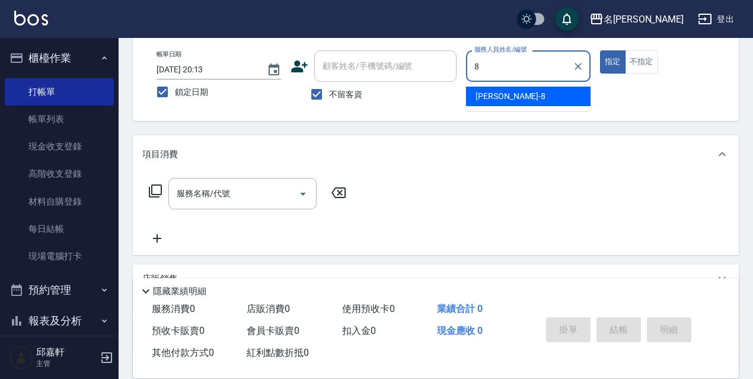
type input "Cindy-8"
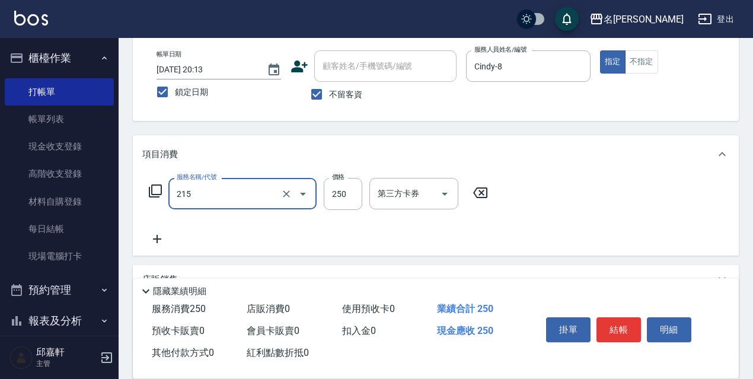
type input "洗髮卷<抵>250(215)"
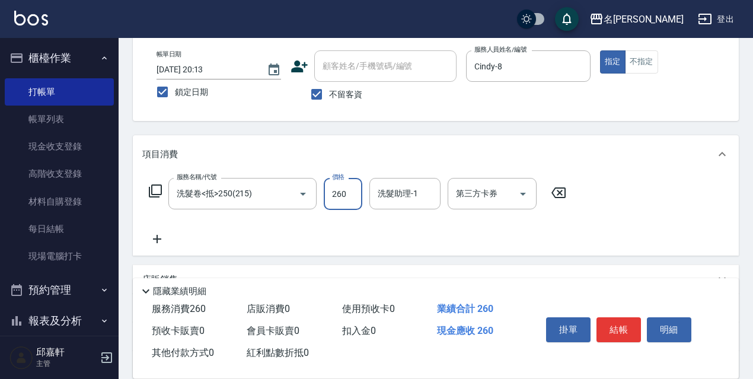
type input "260"
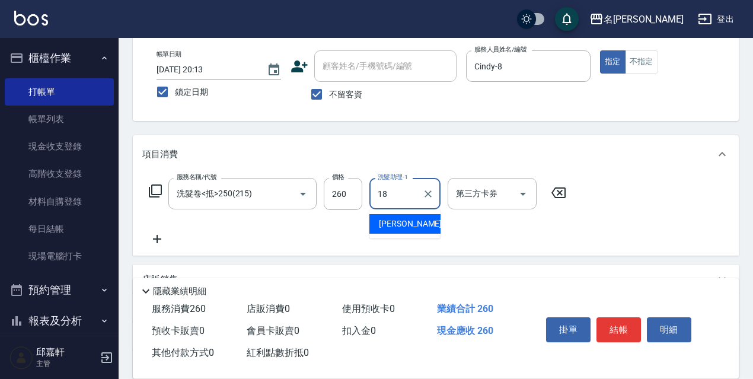
type input "[PERSON_NAME]-18"
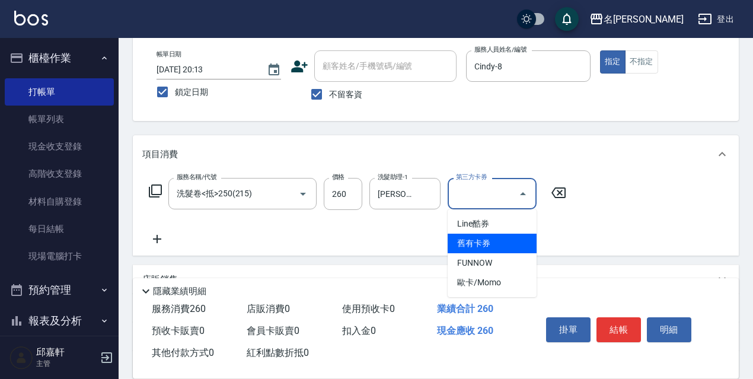
type input "舊有卡券"
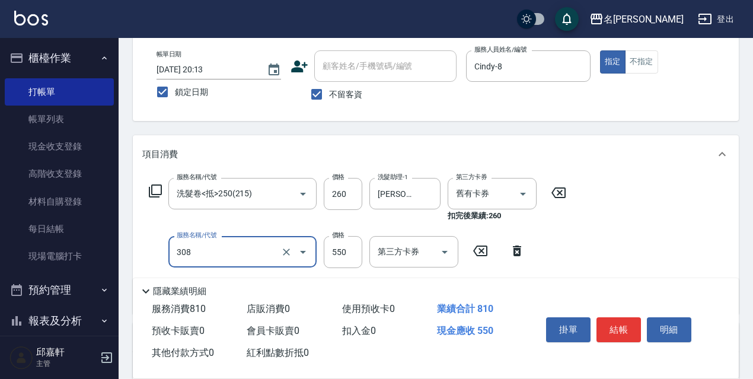
type input "剪髮550(308)"
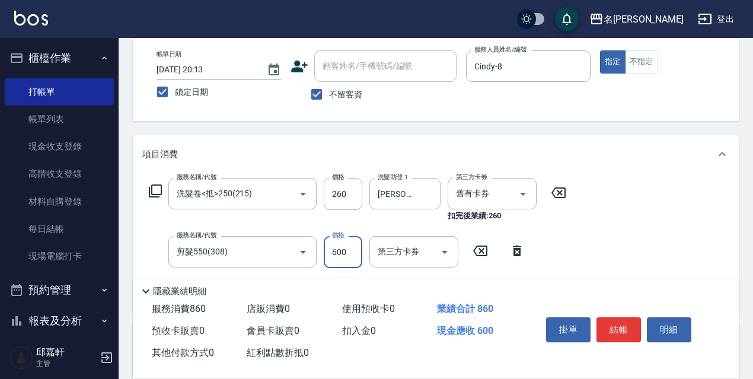
type input "600"
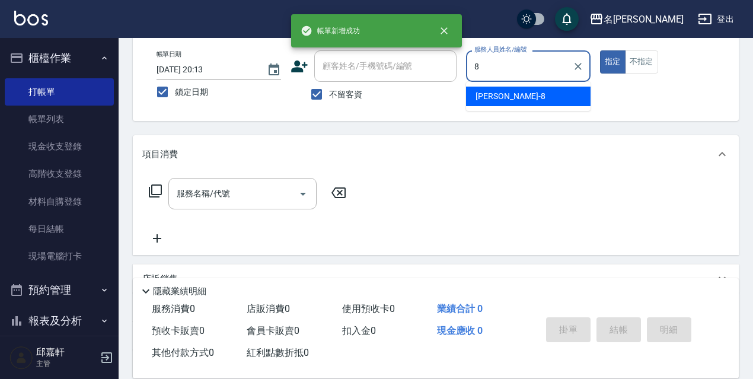
type input "Cindy-8"
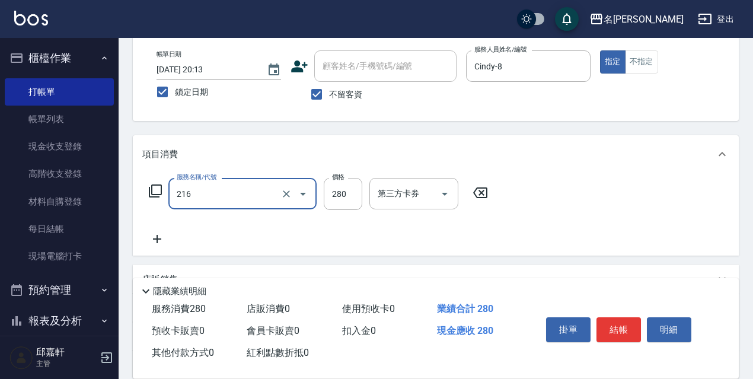
type input "洗髮卷<抵>280(216)"
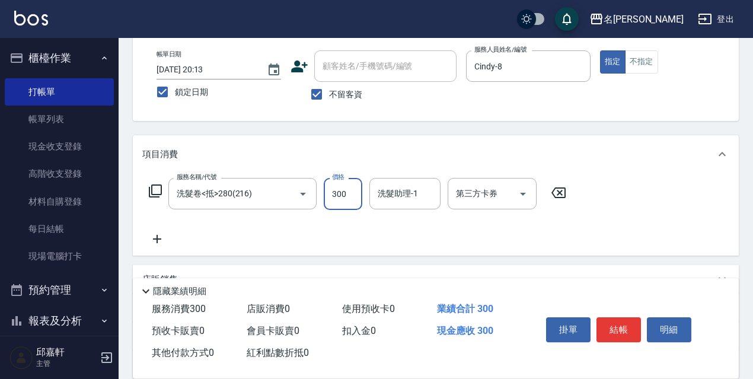
type input "300"
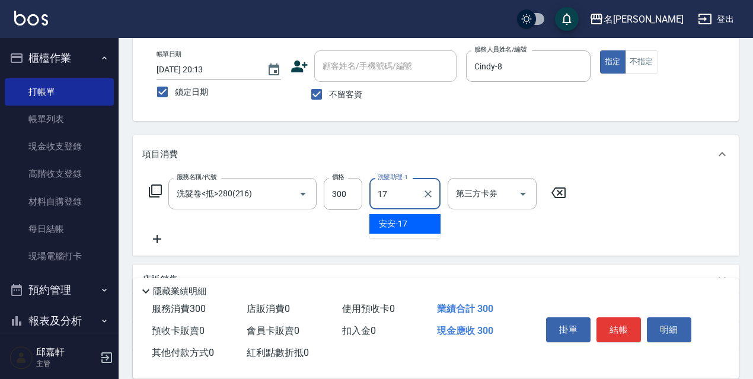
type input "安安-17"
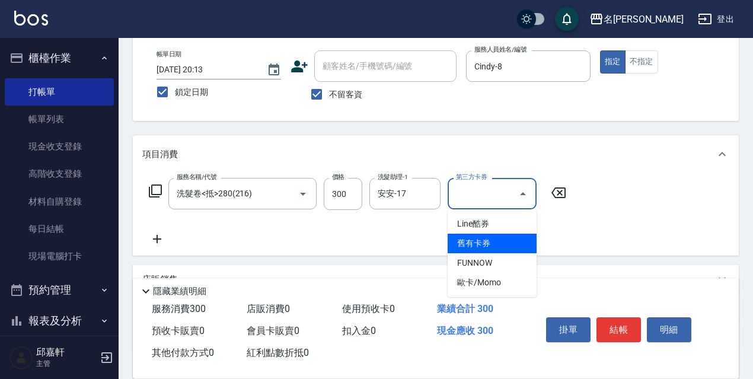
type input "舊有卡券"
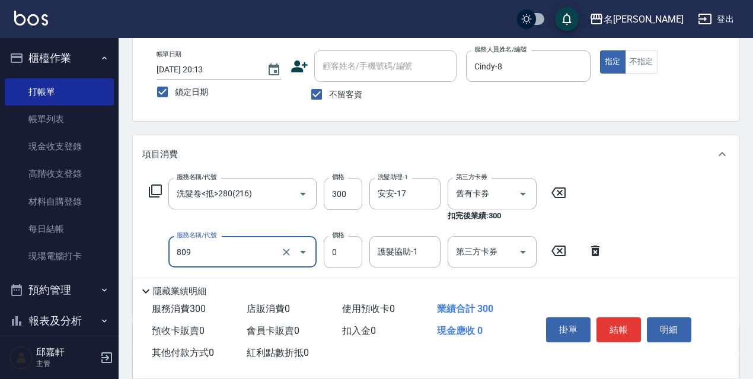
type input "保濕護髮(809)"
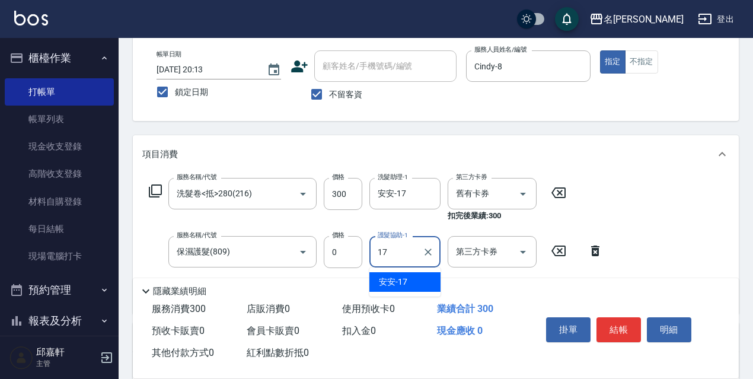
type input "安安-17"
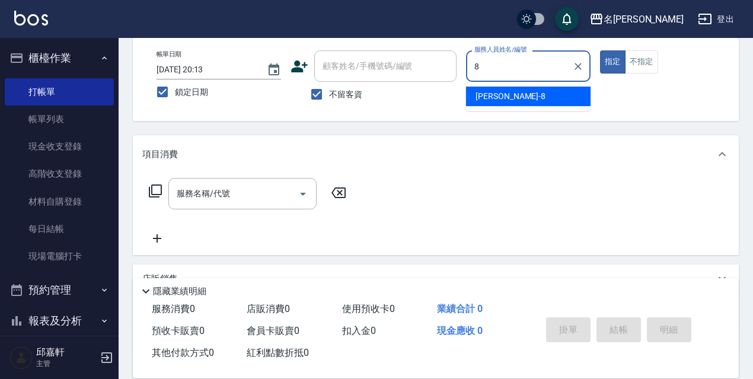
type input "Cindy-8"
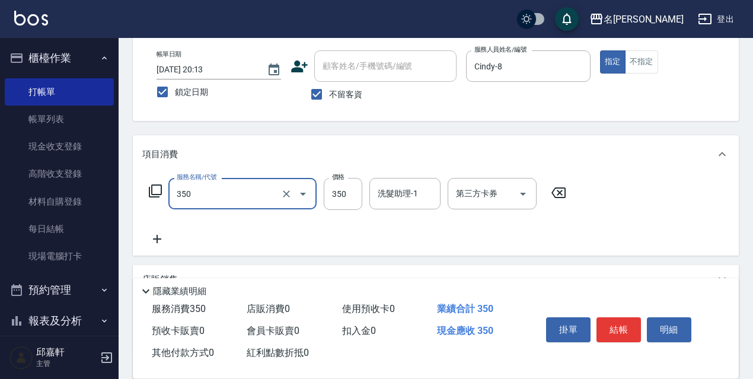
type input "洗髮350(350)"
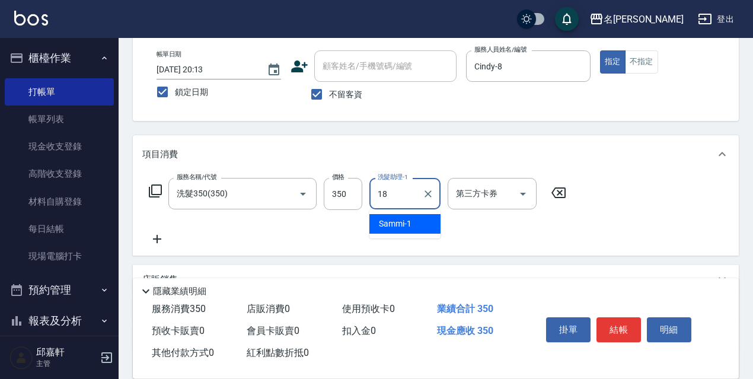
type input "[PERSON_NAME]-18"
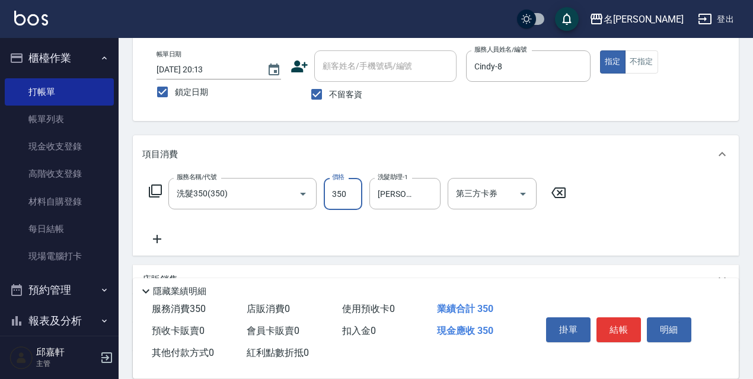
click at [339, 199] on input "350" at bounding box center [343, 194] width 39 height 32
type input "330"
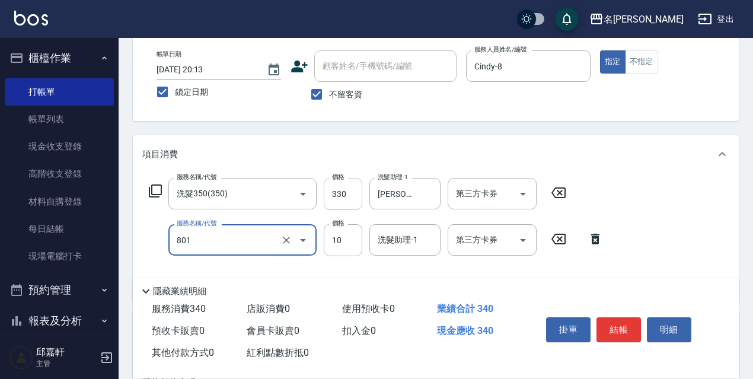
type input "潤絲精(801)"
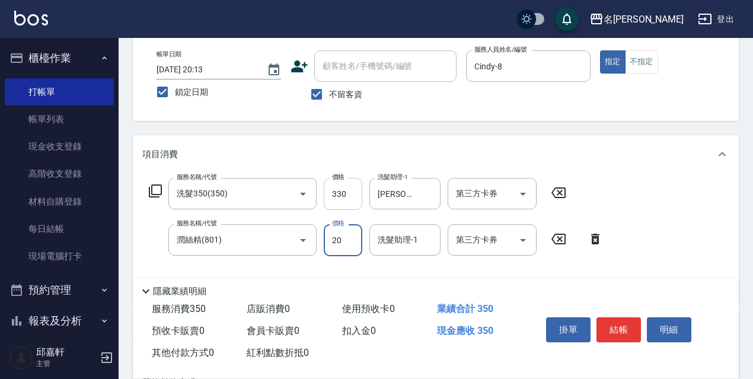
type input "20"
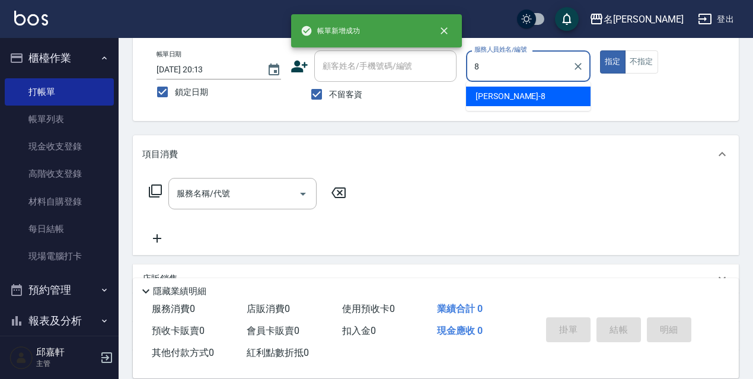
type input "Cindy-8"
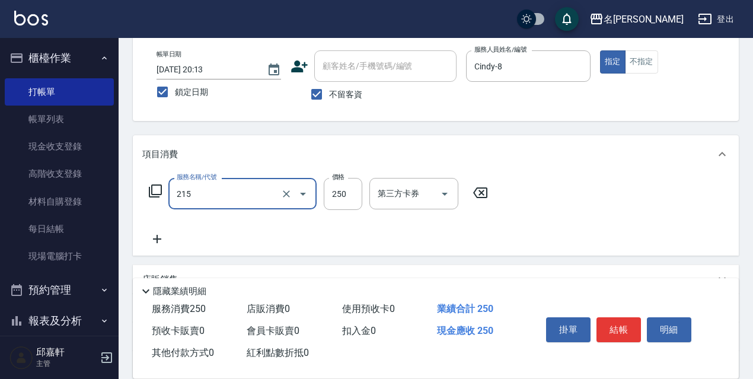
type input "洗髮卷<抵>250(215)"
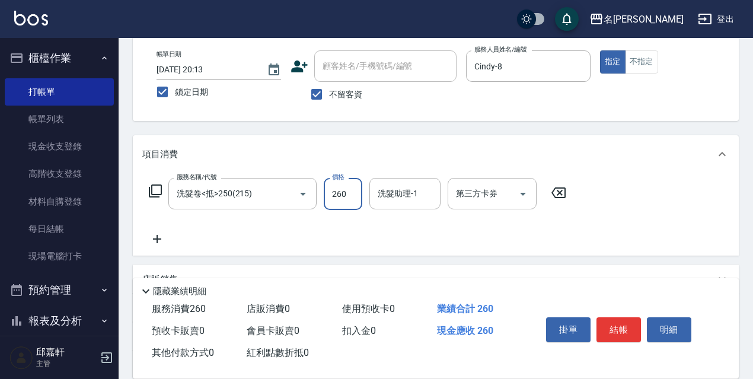
type input "260"
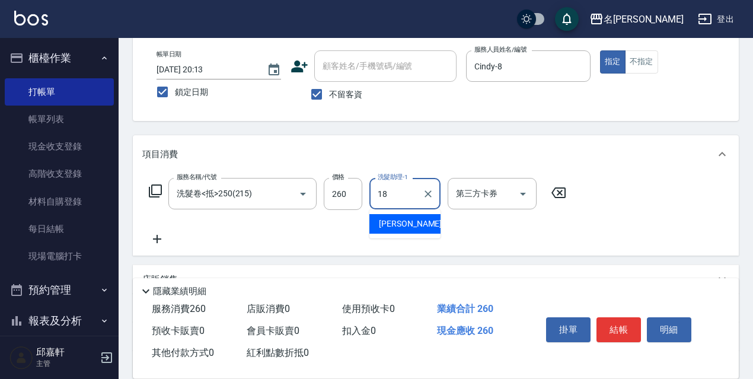
type input "[PERSON_NAME]-18"
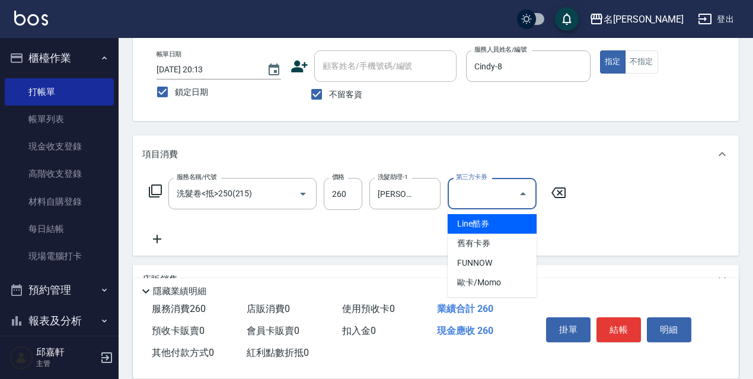
type input "舊有卡券"
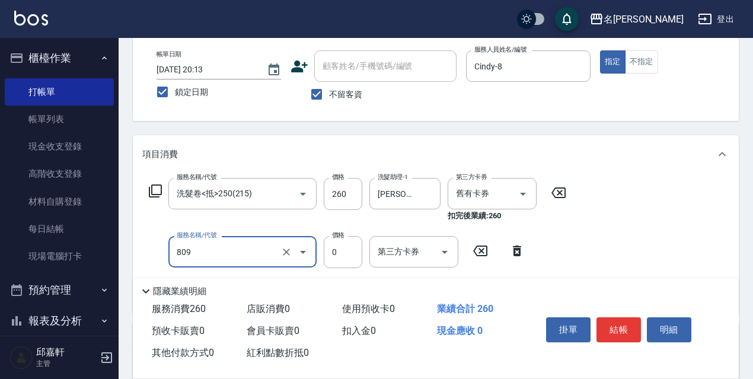
type input "保濕護髮(809)"
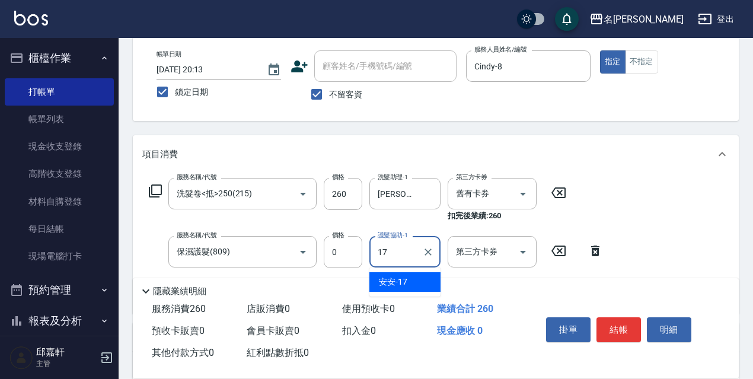
type input "安安-17"
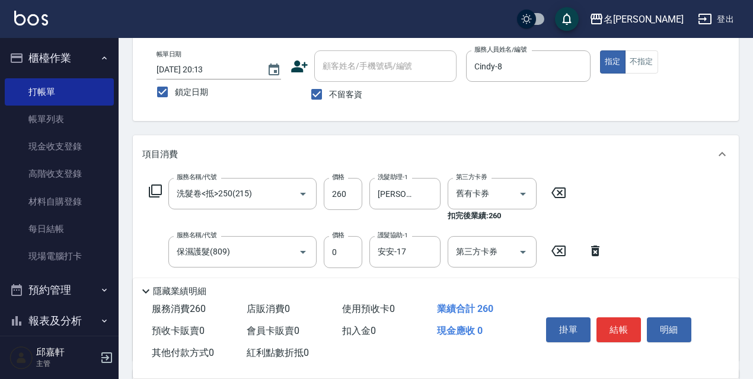
type input "結構式護髮/技術輔助(810)"
type input "0"
type input "安安-17"
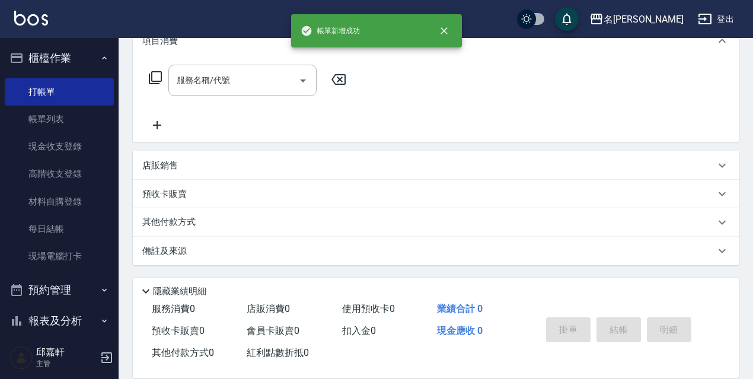
scroll to position [0, 0]
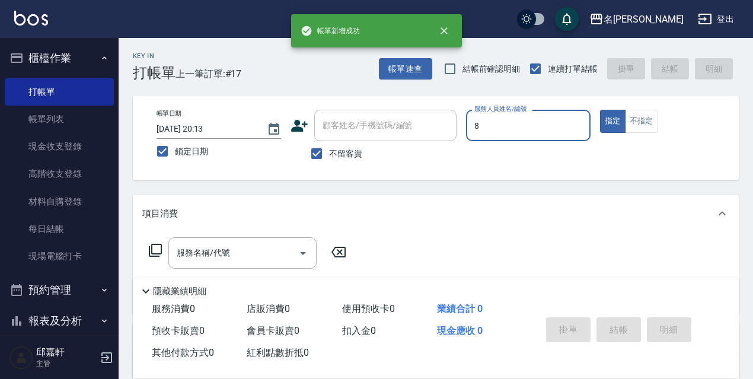
type input "Cindy-8"
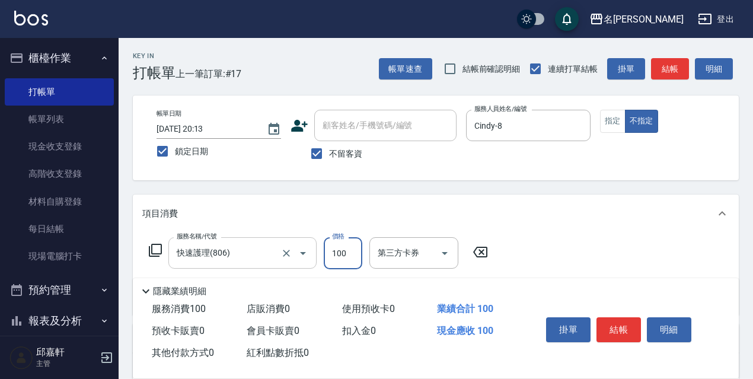
drag, startPoint x: 252, startPoint y: 254, endPoint x: 259, endPoint y: 247, distance: 10.5
click at [257, 251] on input "快速護理(806)" at bounding box center [226, 252] width 104 height 21
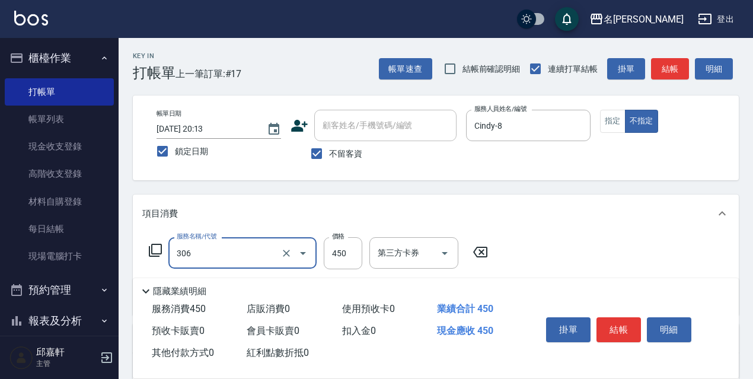
type input "剪髮450(306)"
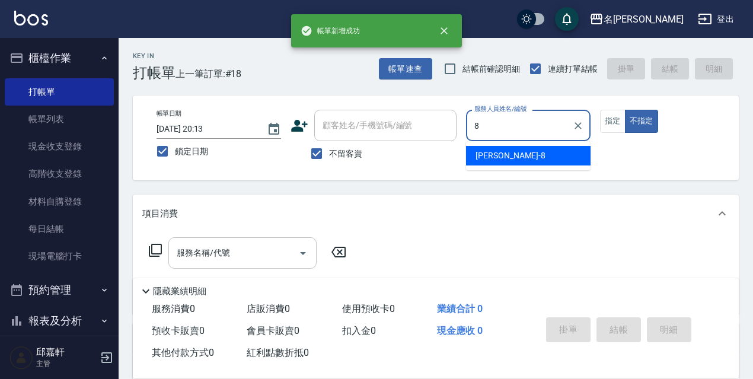
type input "Cindy-8"
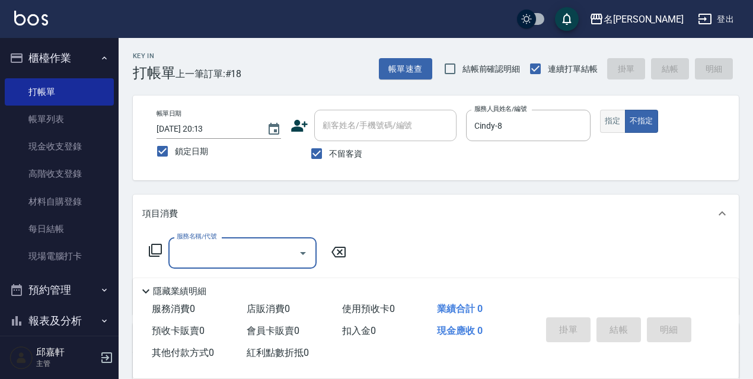
click at [617, 119] on button "指定" at bounding box center [612, 121] width 25 height 23
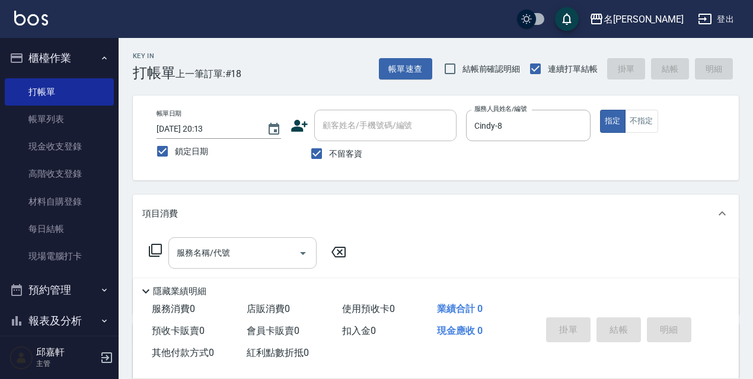
click at [254, 248] on input "服務名稱/代號" at bounding box center [234, 252] width 120 height 21
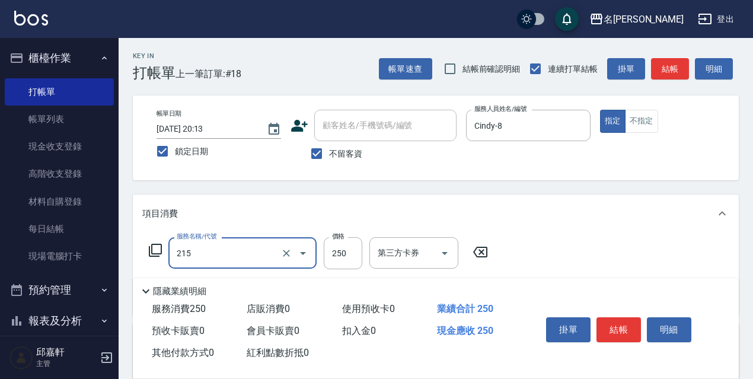
type input "洗髮卷<抵>250(215)"
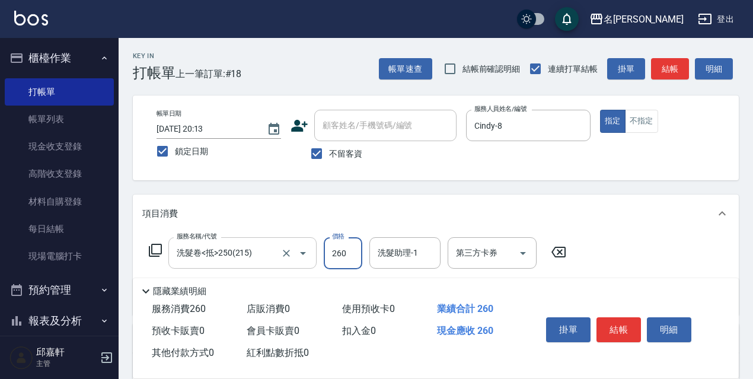
type input "260"
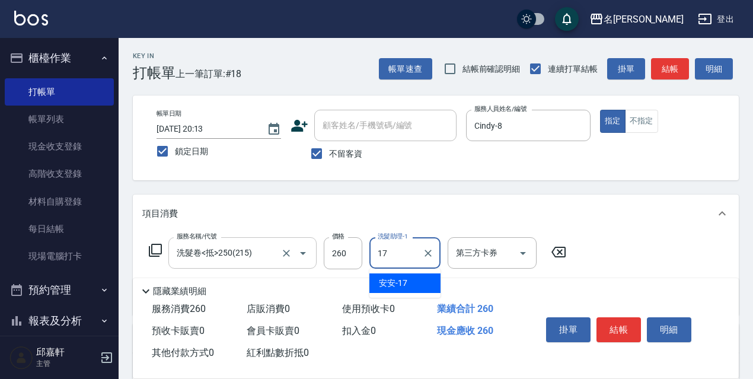
type input "安安-17"
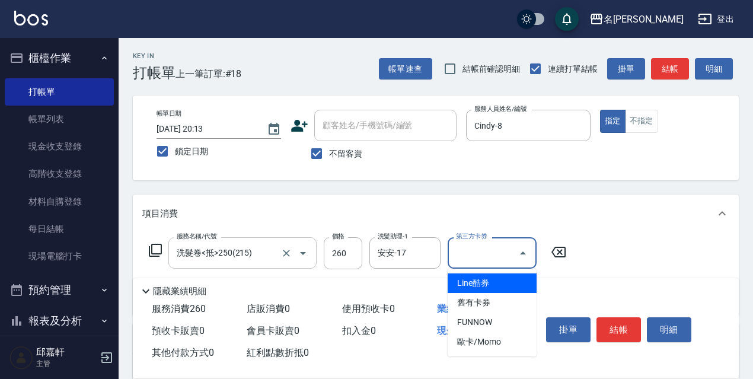
type input "舊有卡券"
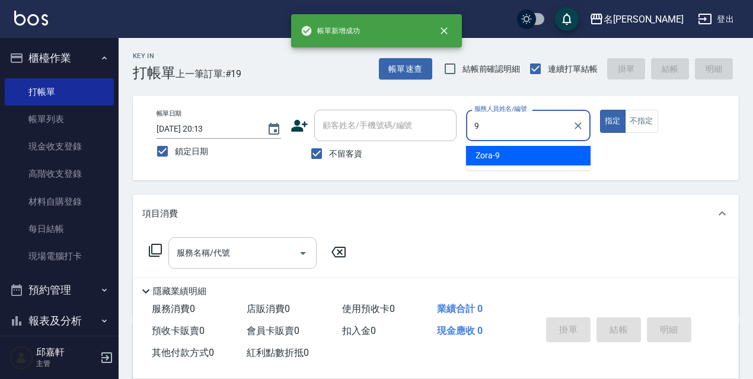
type input "Zora-9"
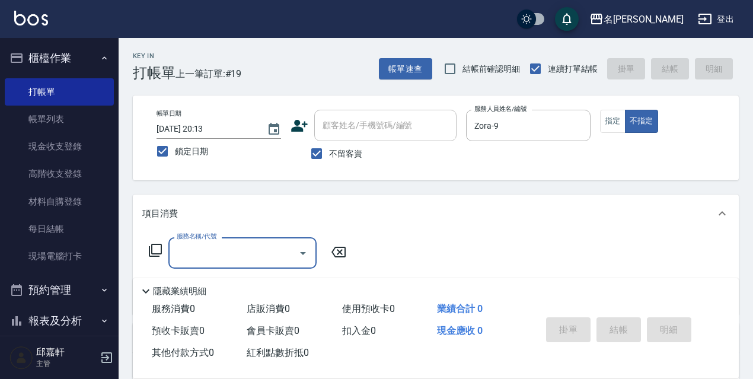
type input "2"
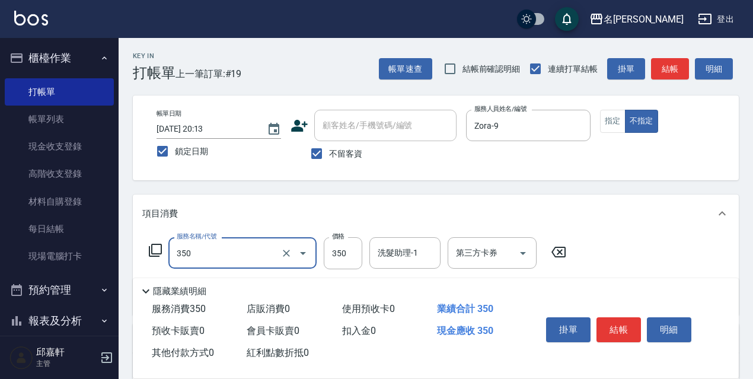
type input "洗髮350(350)"
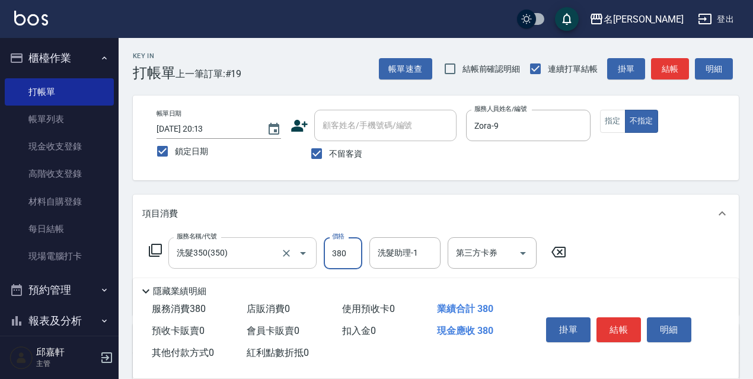
type input "380"
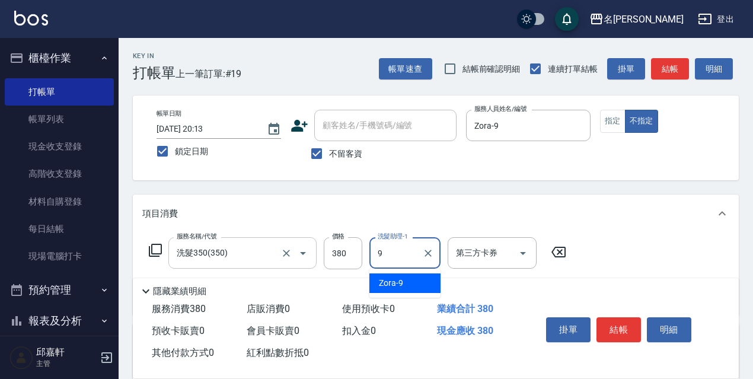
type input "Zora-9"
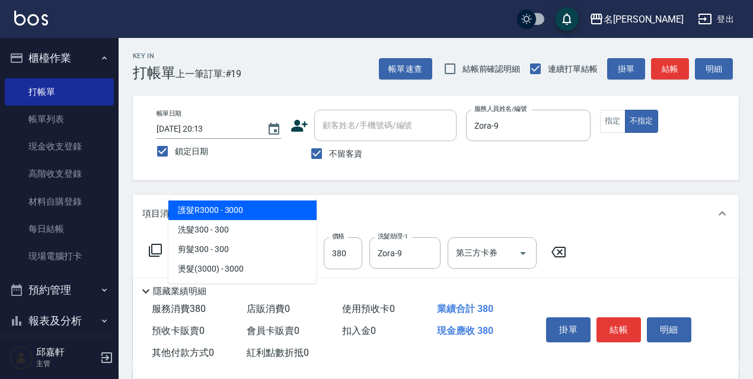
type input "3"
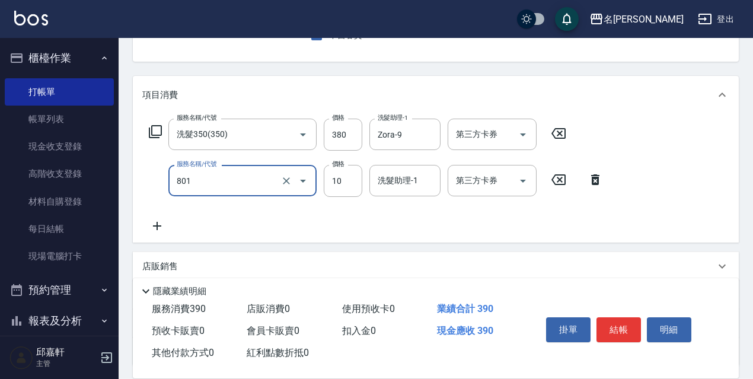
type input "潤絲精(801)"
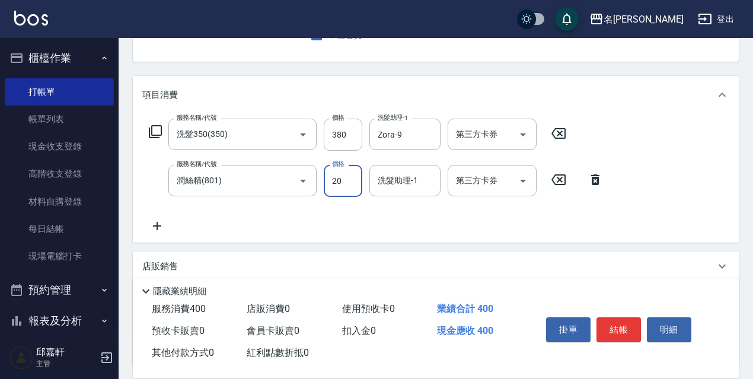
type input "20"
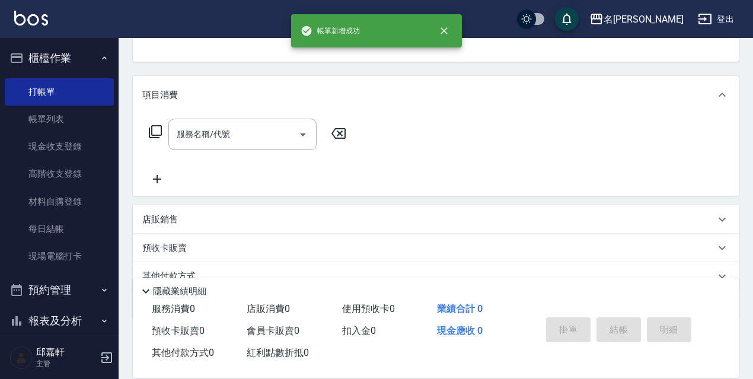
scroll to position [115, 0]
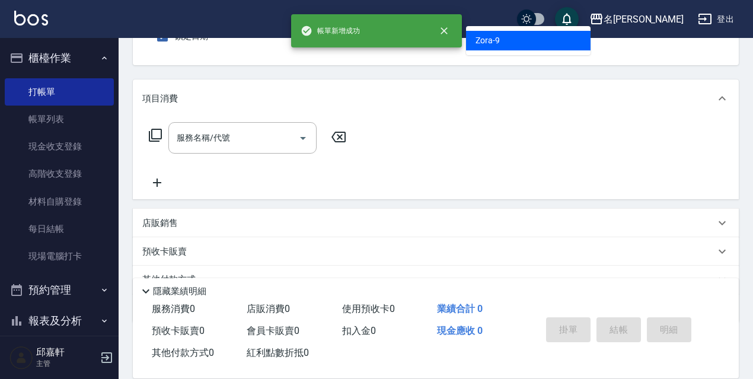
type input "Zora-9"
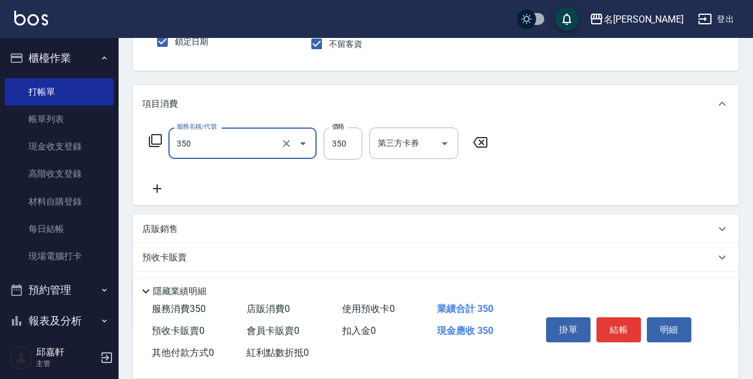
type input "洗髮350(350)"
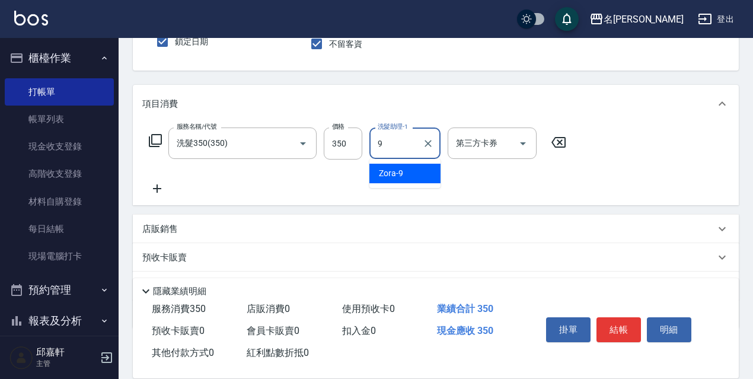
type input "Zora-9"
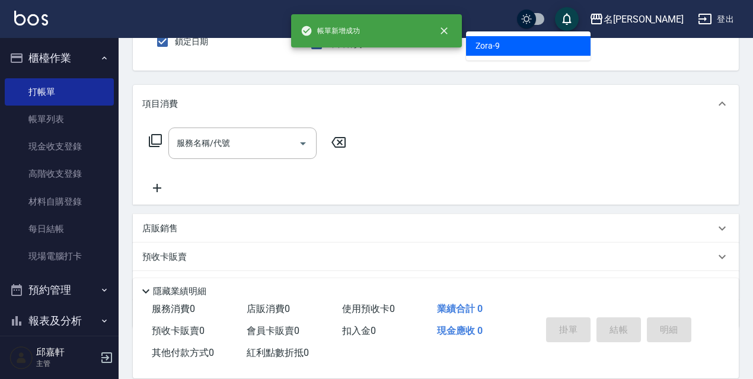
type input "Zora-9"
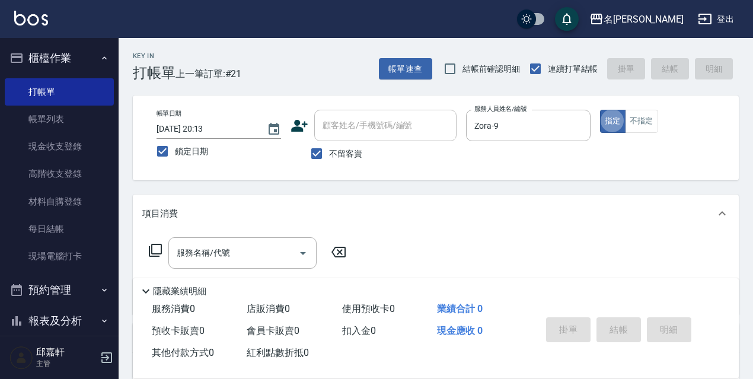
scroll to position [24, 0]
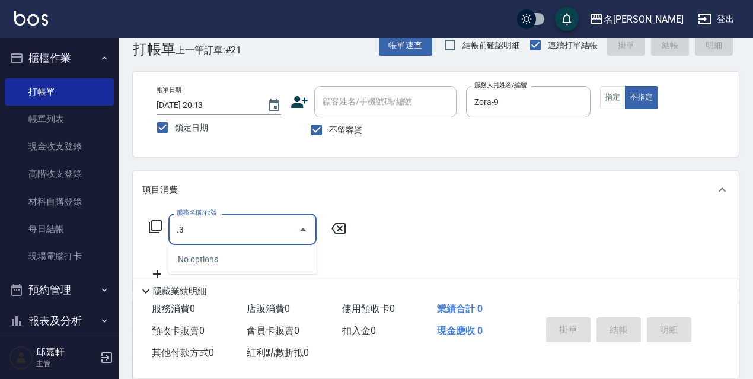
type input "."
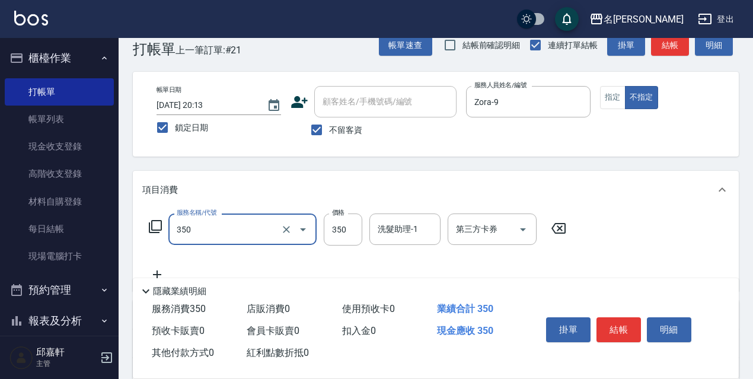
type input "洗髮350(350)"
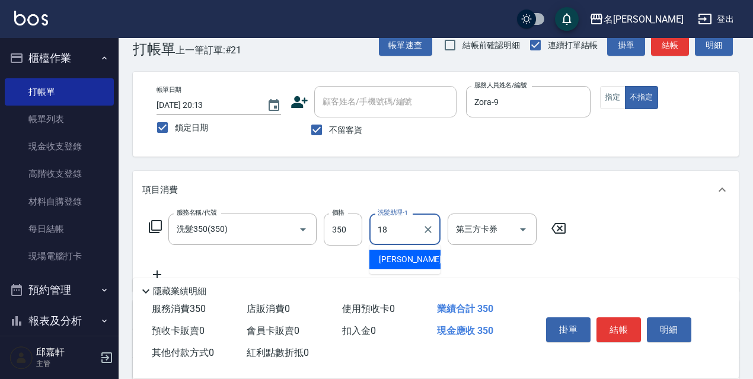
type input "[PERSON_NAME]-18"
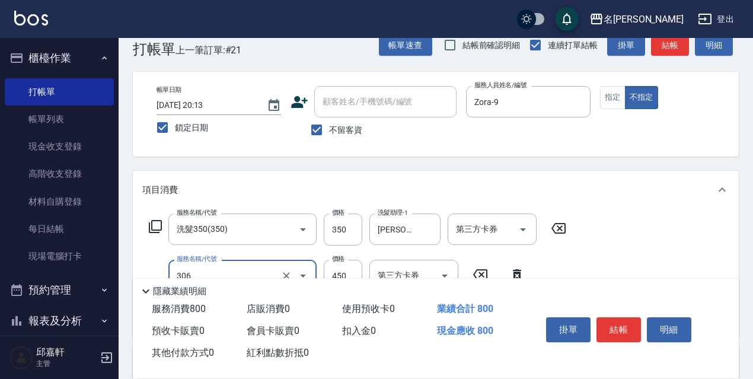
type input "剪髮450(306)"
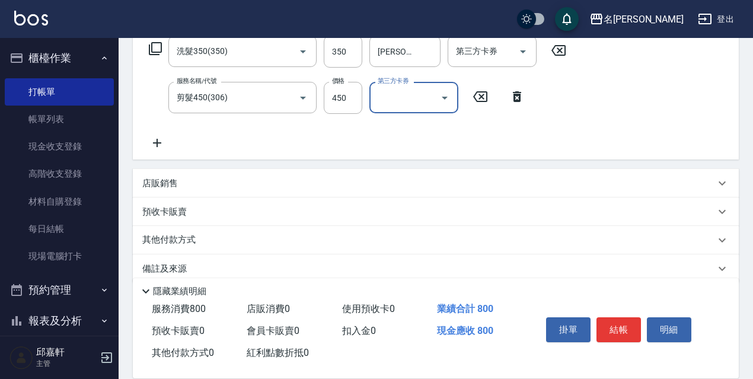
scroll to position [83, 0]
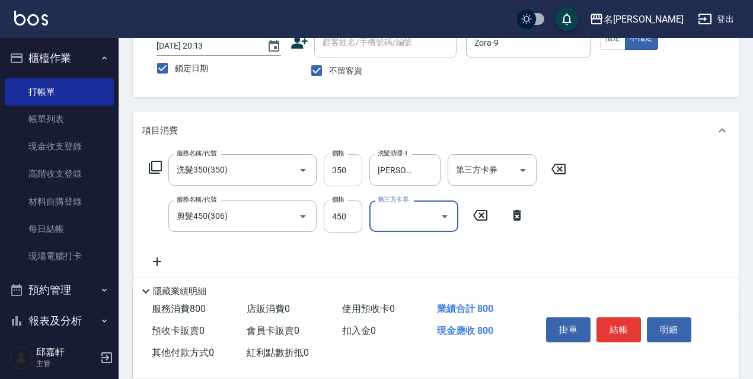
click at [350, 177] on input "350" at bounding box center [343, 170] width 39 height 32
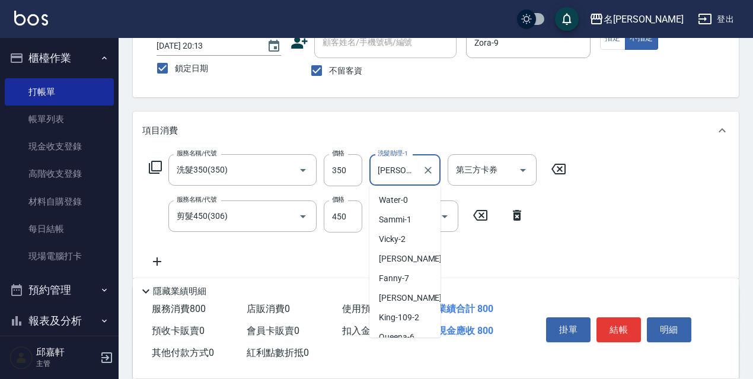
drag, startPoint x: 393, startPoint y: 164, endPoint x: 365, endPoint y: 163, distance: 27.9
click at [378, 163] on input "[PERSON_NAME]-18" at bounding box center [396, 169] width 43 height 21
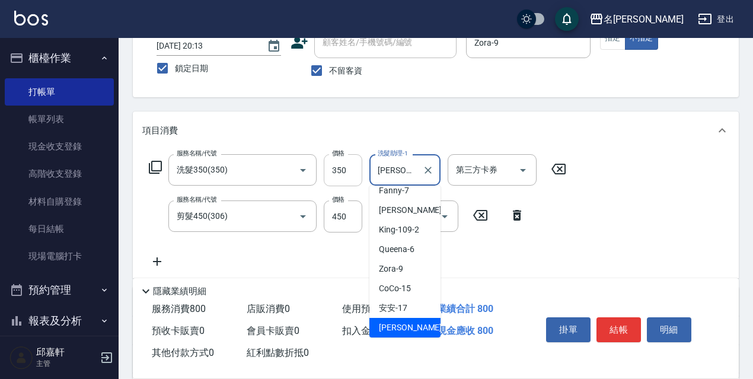
click at [338, 165] on input "350" at bounding box center [343, 170] width 39 height 32
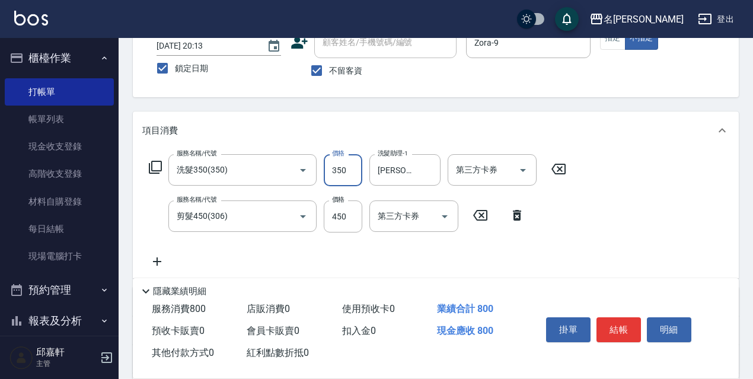
click at [337, 165] on input "350" at bounding box center [343, 170] width 39 height 32
type input "330"
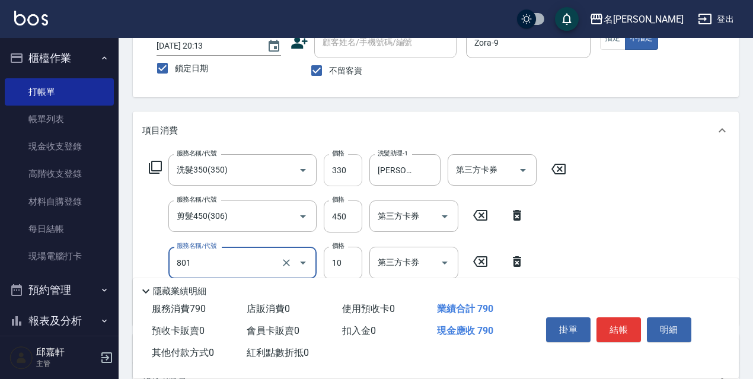
type input "潤絲精(801)"
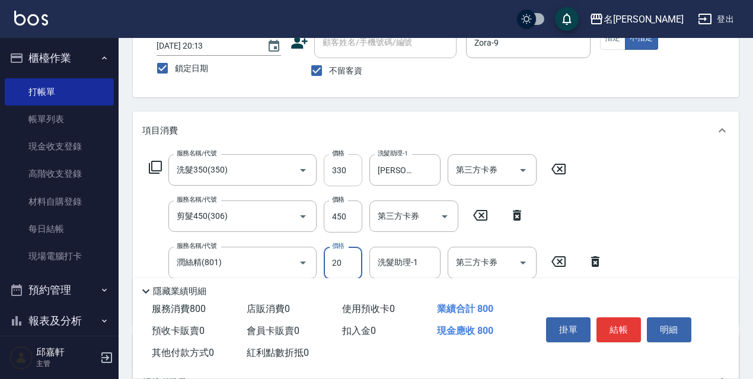
type input "20"
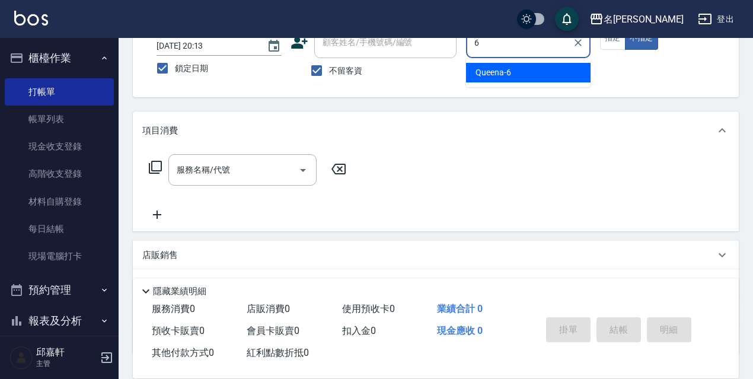
type input "Queena-6"
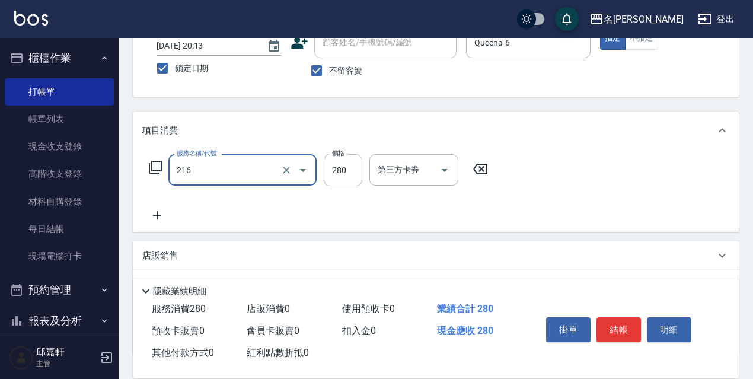
type input "洗髮卷<抵>280(216)"
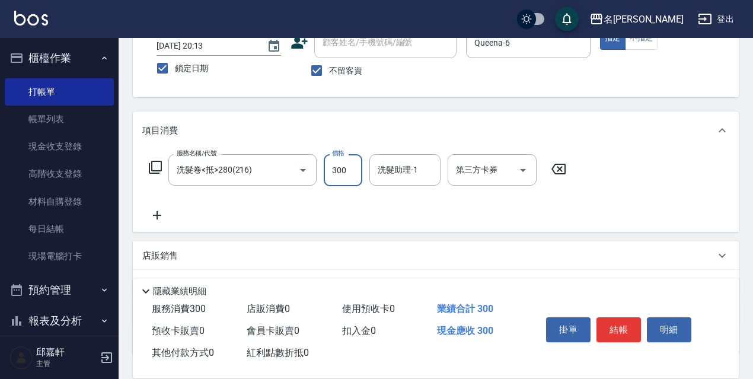
type input "300"
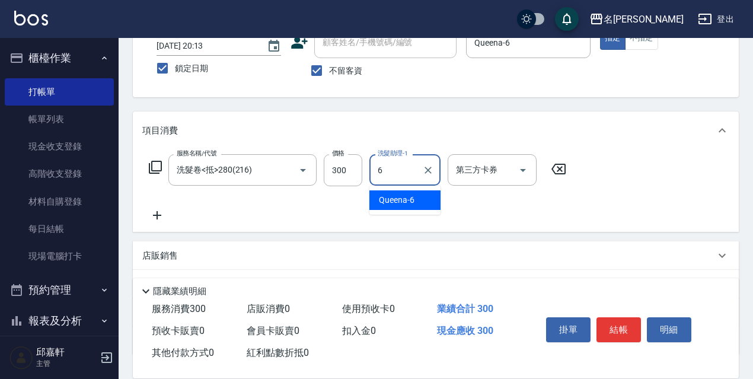
type input "Queena-6"
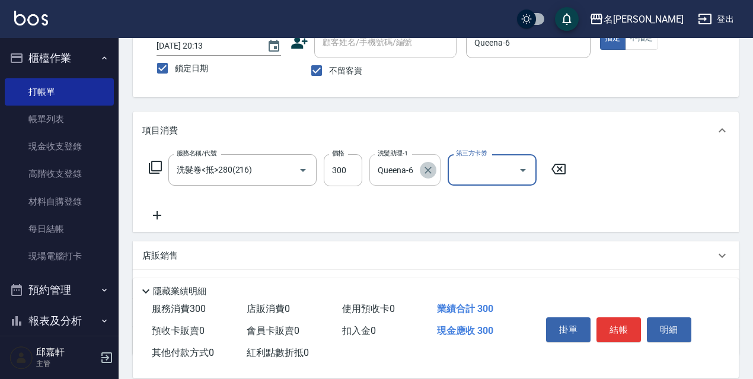
click at [424, 167] on icon "Clear" at bounding box center [428, 170] width 12 height 12
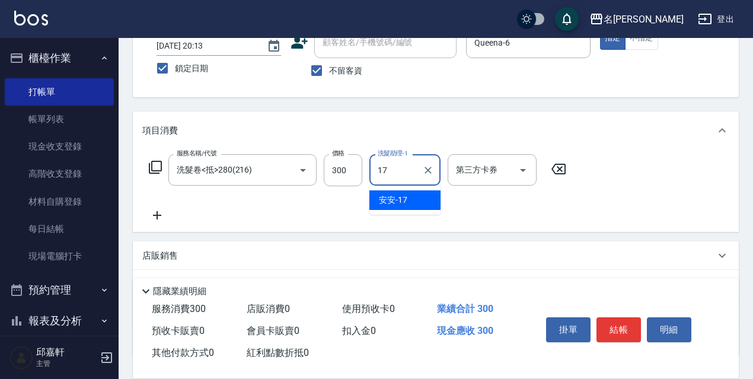
type input "安安-17"
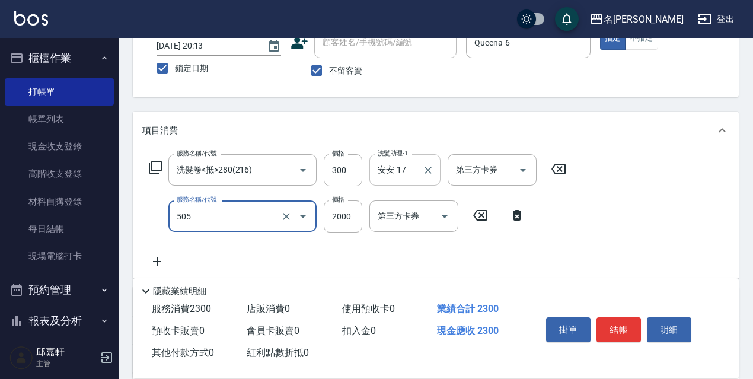
type input "染髮(2000)(505)"
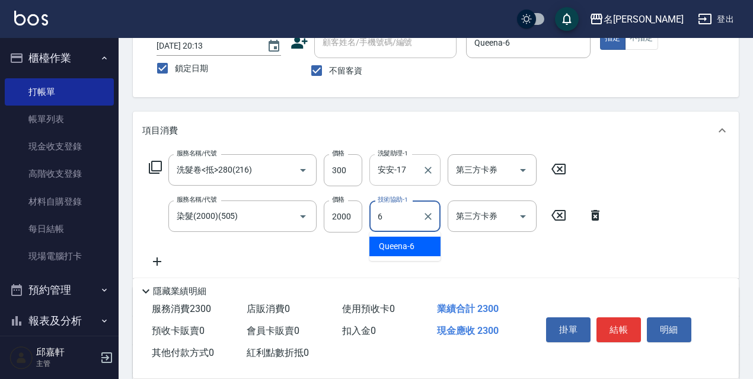
type input "Queena-6"
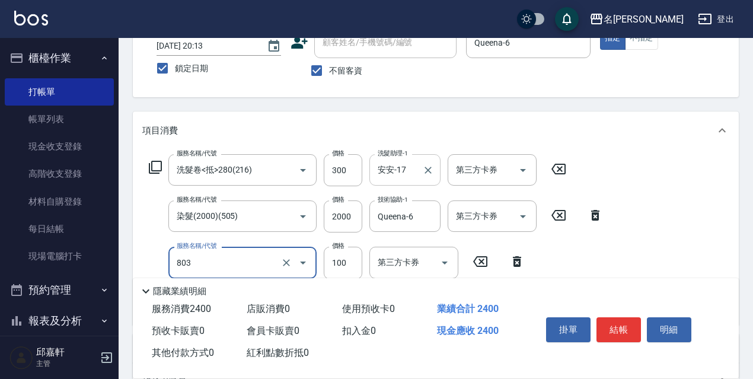
type input "電棒/夾直(803)"
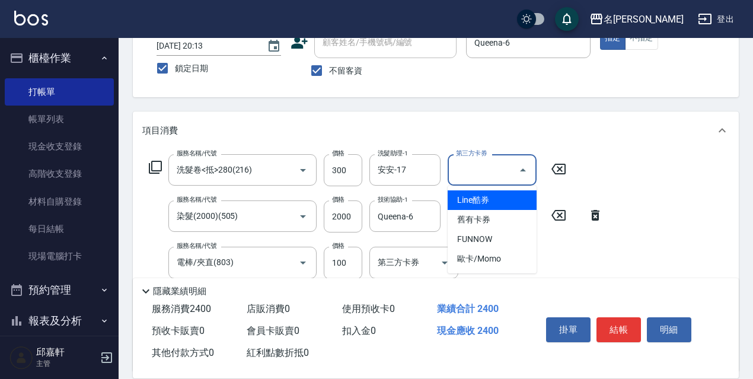
click at [472, 164] on input "第三方卡券" at bounding box center [483, 169] width 60 height 21
type input "舊有卡券"
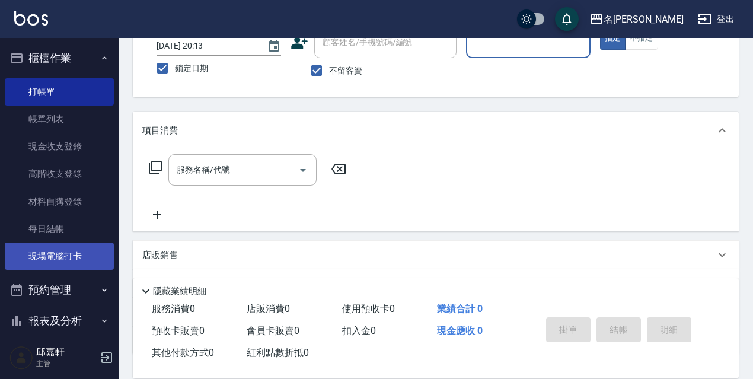
click at [64, 256] on link "現場電腦打卡" at bounding box center [59, 255] width 109 height 27
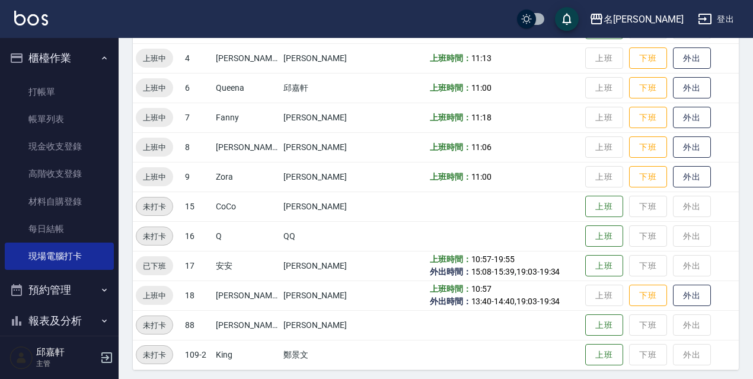
scroll to position [242, 0]
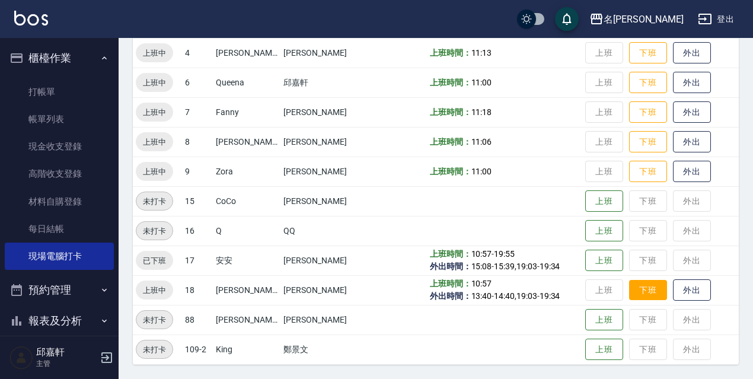
click at [637, 291] on button "下班" at bounding box center [648, 290] width 38 height 21
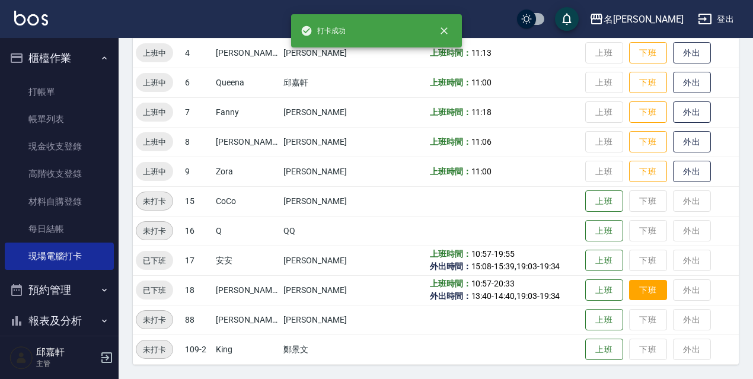
scroll to position [183, 0]
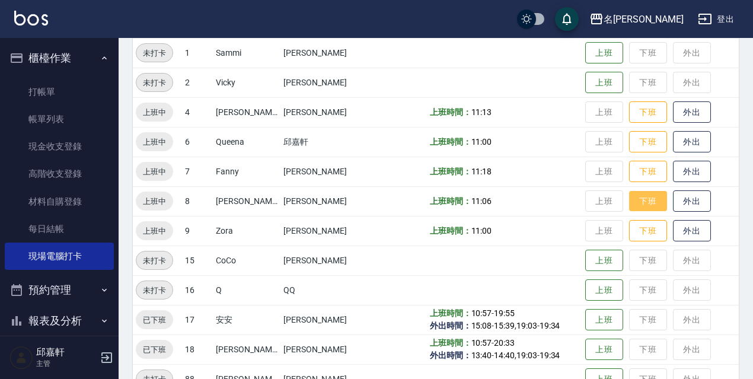
click at [655, 207] on button "下班" at bounding box center [648, 201] width 38 height 21
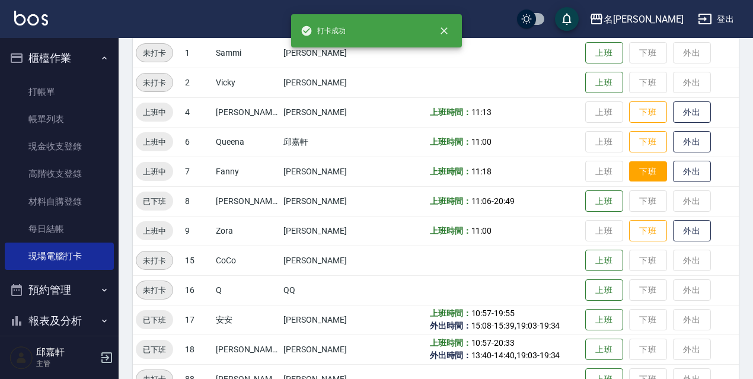
click at [631, 170] on button "下班" at bounding box center [648, 171] width 38 height 21
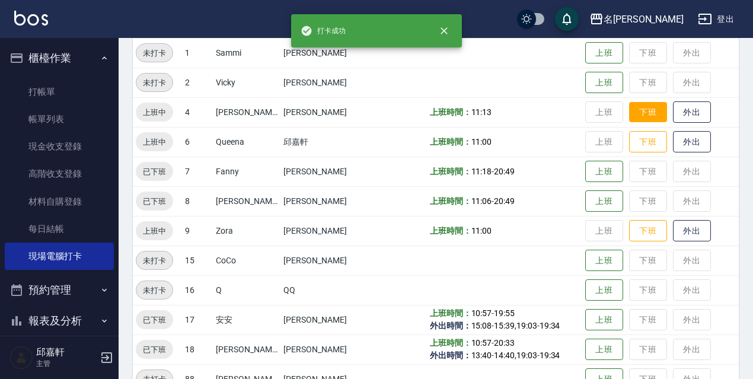
click at [649, 117] on button "下班" at bounding box center [648, 112] width 38 height 21
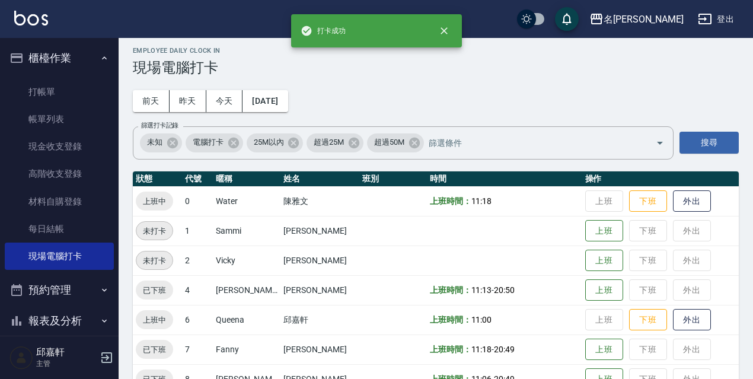
scroll to position [124, 0]
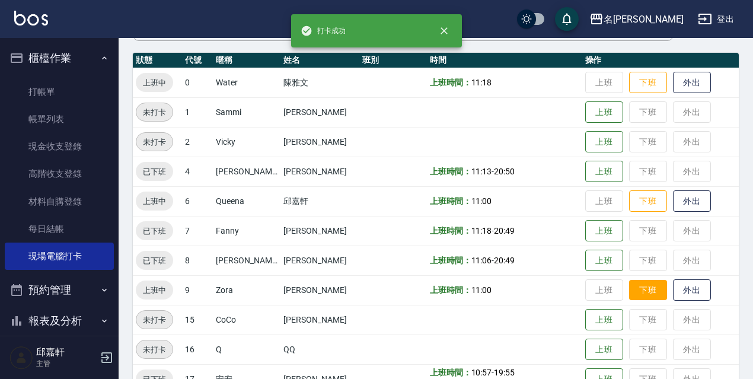
click at [646, 295] on button "下班" at bounding box center [648, 290] width 38 height 21
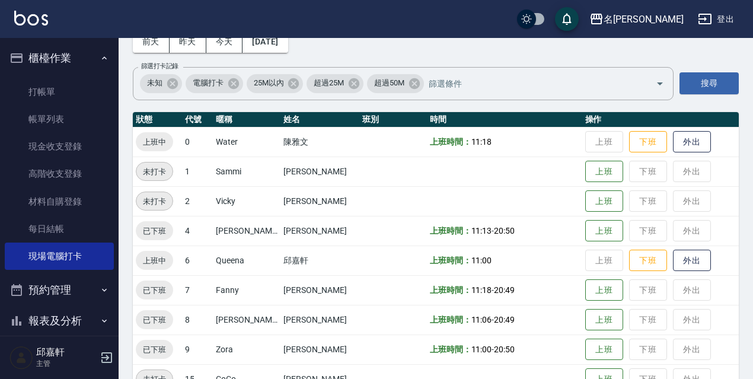
scroll to position [5, 0]
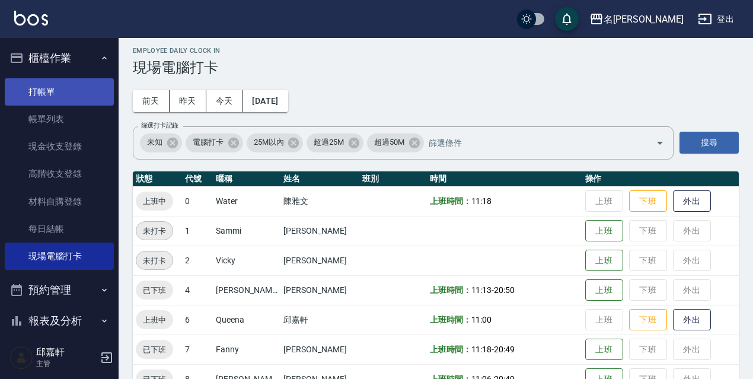
click at [7, 98] on link "打帳單" at bounding box center [59, 91] width 109 height 27
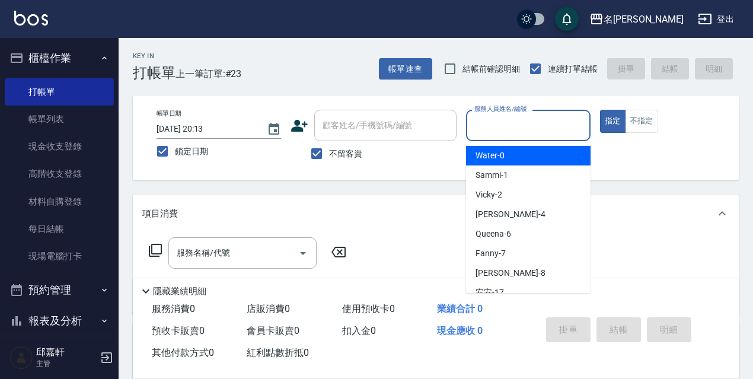
click at [510, 130] on input "服務人員姓名/編號" at bounding box center [528, 125] width 114 height 21
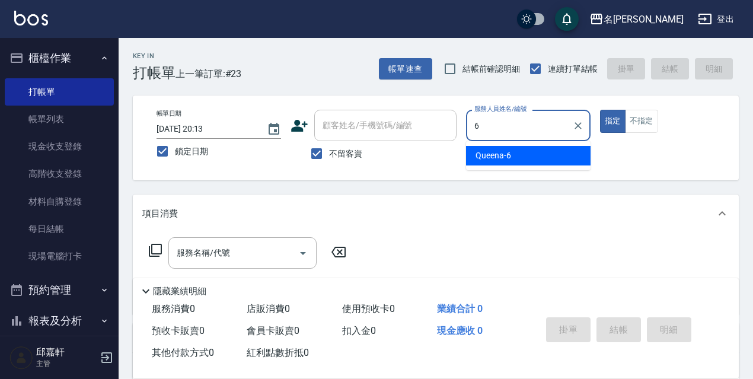
type input "Queena-6"
type button "true"
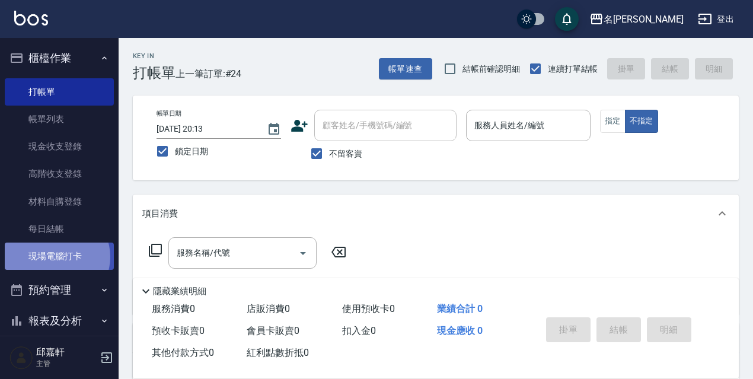
click at [56, 256] on link "現場電腦打卡" at bounding box center [59, 255] width 109 height 27
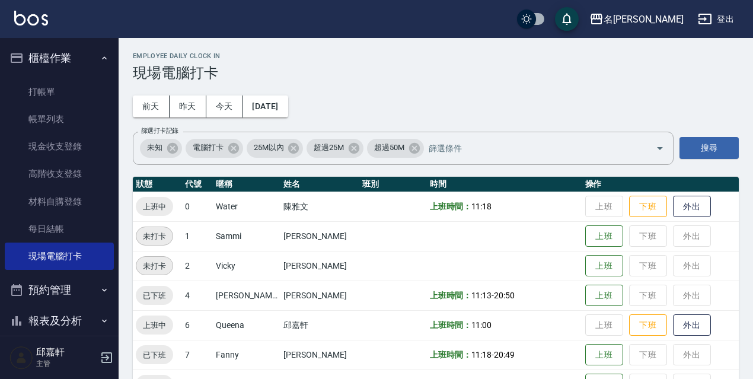
scroll to position [178, 0]
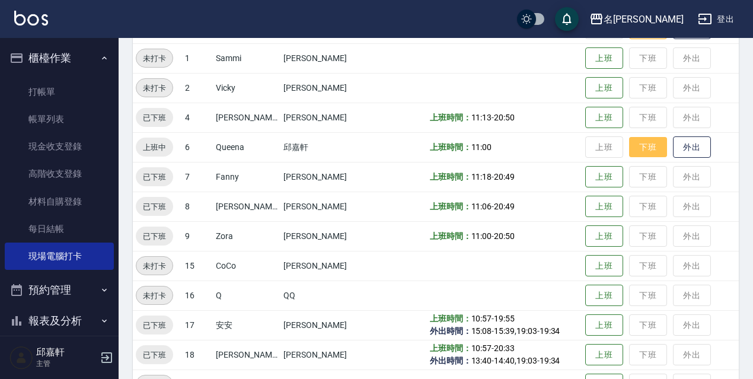
click at [647, 147] on button "下班" at bounding box center [648, 147] width 38 height 21
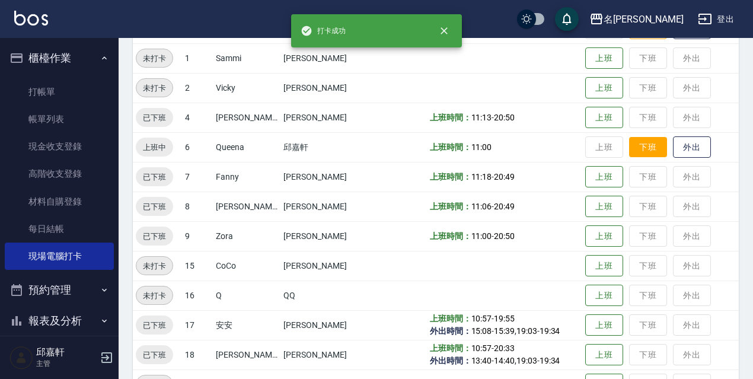
scroll to position [59, 0]
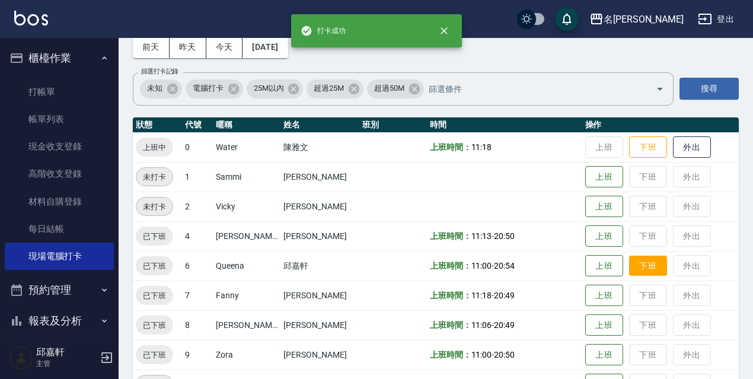
click at [647, 147] on button "下班" at bounding box center [648, 147] width 38 height 22
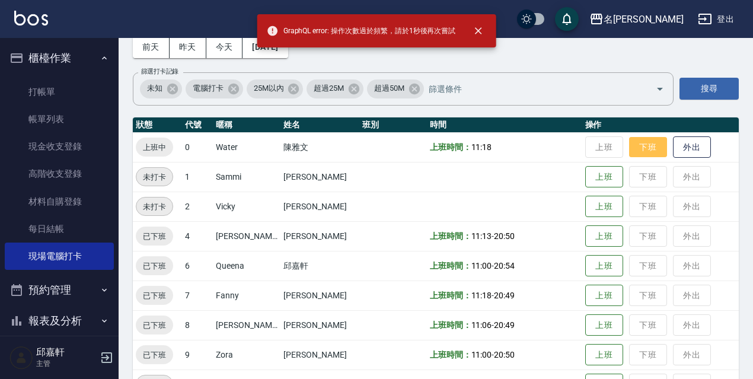
click at [637, 151] on button "下班" at bounding box center [648, 147] width 38 height 21
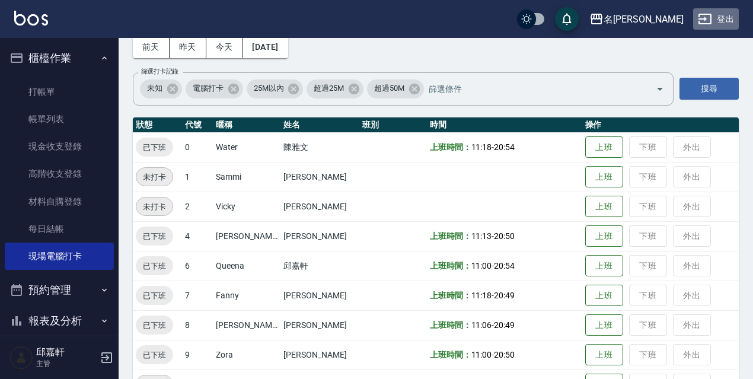
click at [717, 20] on button "登出" at bounding box center [716, 19] width 46 height 22
